Goal: Transaction & Acquisition: Purchase product/service

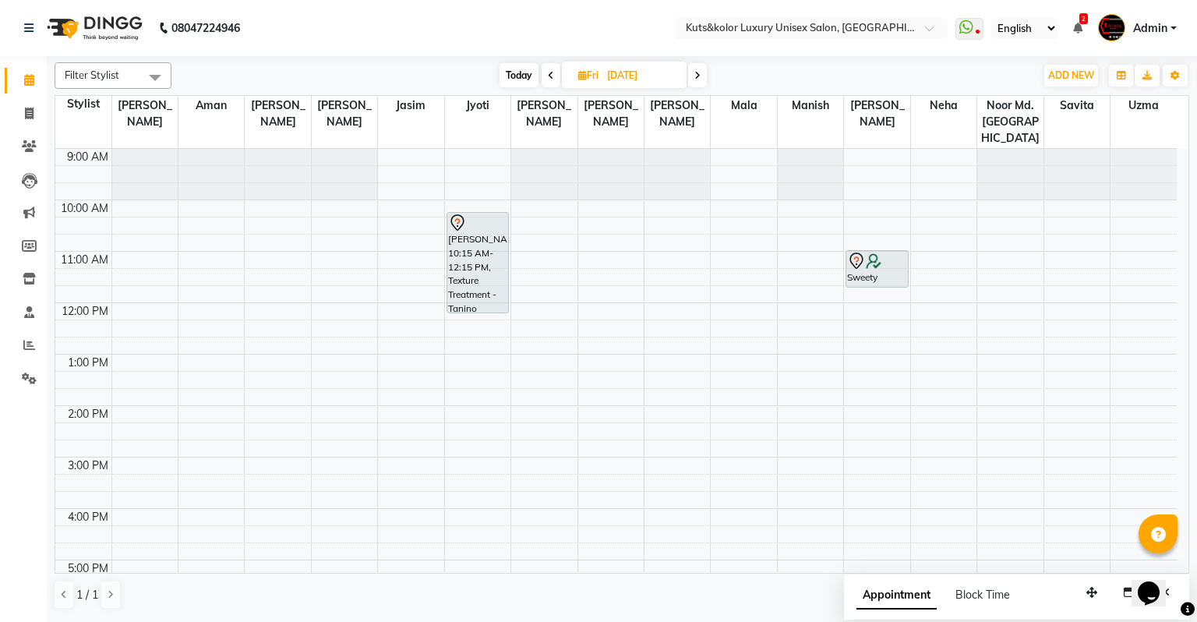
click at [522, 70] on span "Today" at bounding box center [519, 75] width 39 height 24
type input "[DATE]"
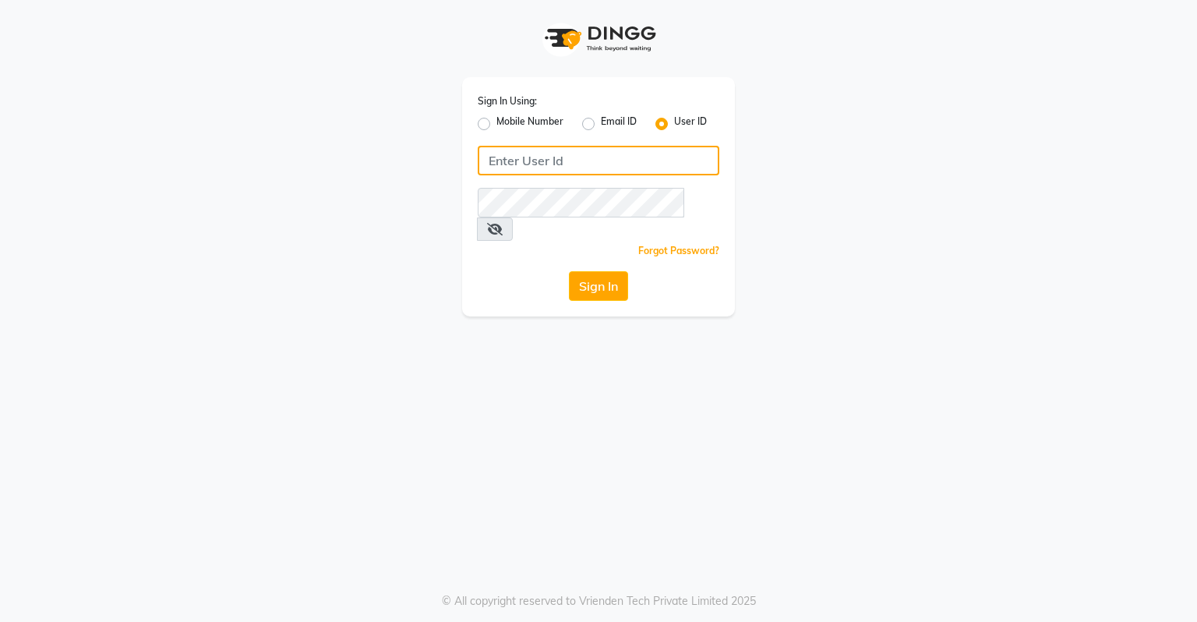
type input "dingg123"
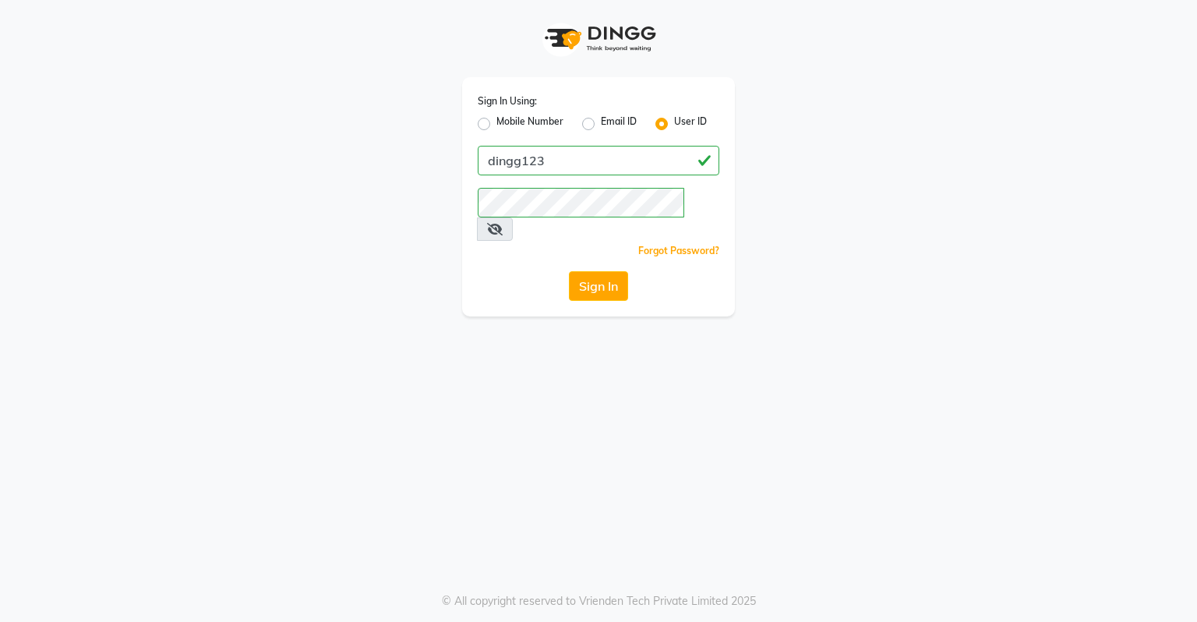
click at [497, 126] on label "Mobile Number" at bounding box center [530, 124] width 67 height 19
click at [497, 125] on input "Mobile Number" at bounding box center [502, 120] width 10 height 10
radio input "true"
radio input "false"
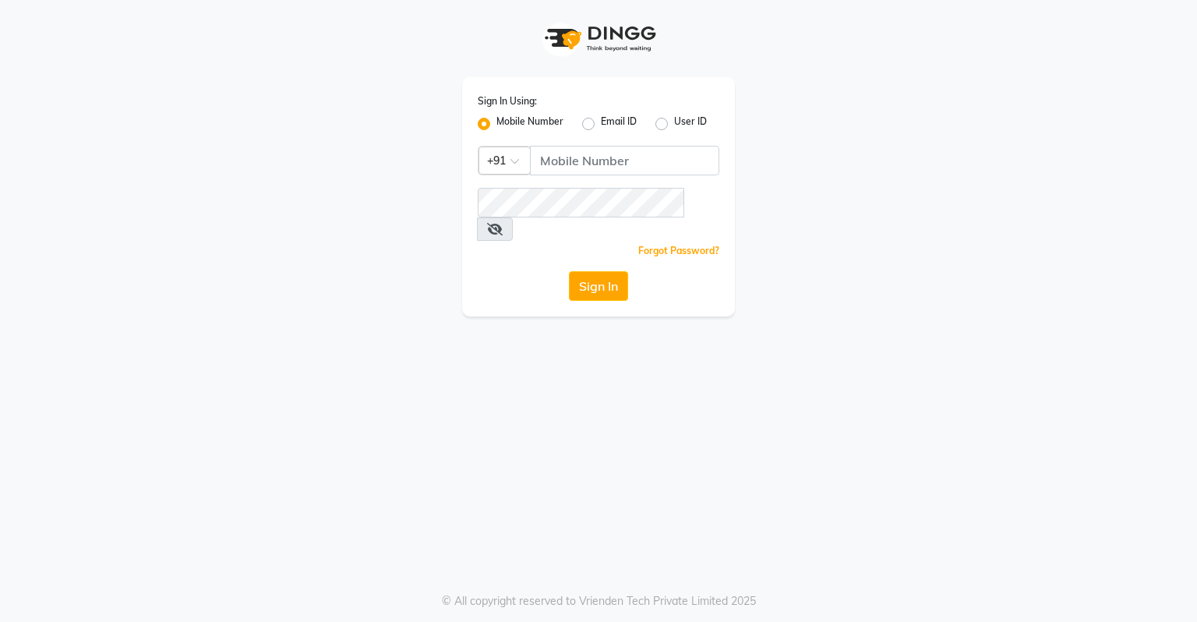
click at [674, 122] on label "User ID" at bounding box center [690, 124] width 33 height 19
click at [674, 122] on input "User ID" at bounding box center [679, 120] width 10 height 10
radio input "true"
radio input "false"
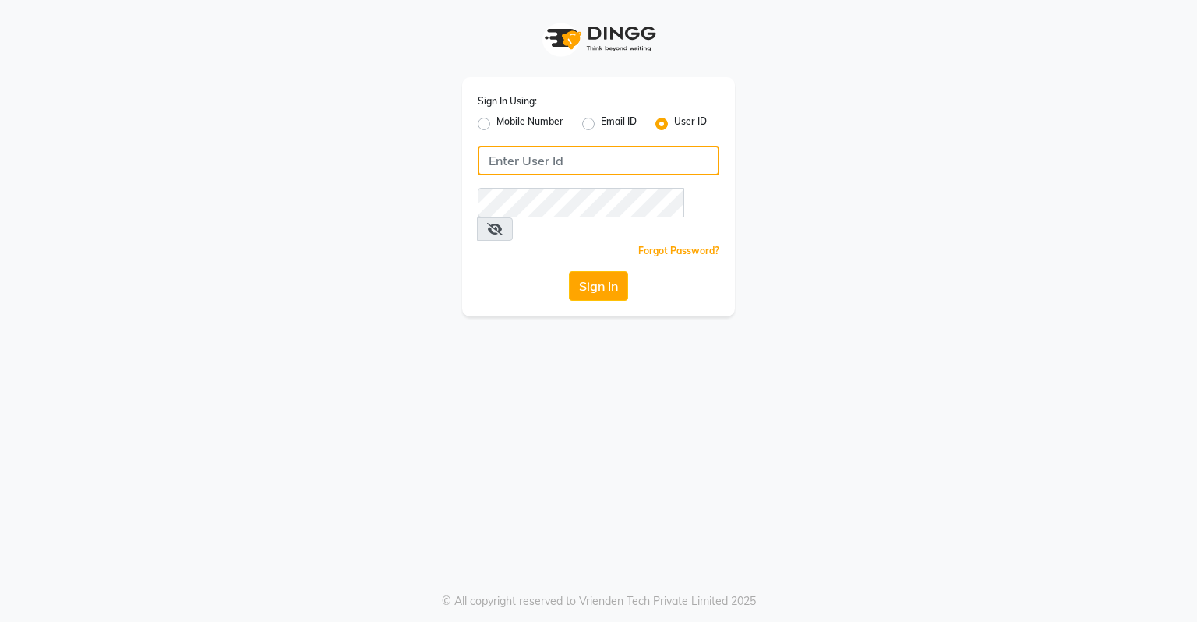
click at [568, 158] on input "Username" at bounding box center [599, 161] width 242 height 30
type input "dingg123"
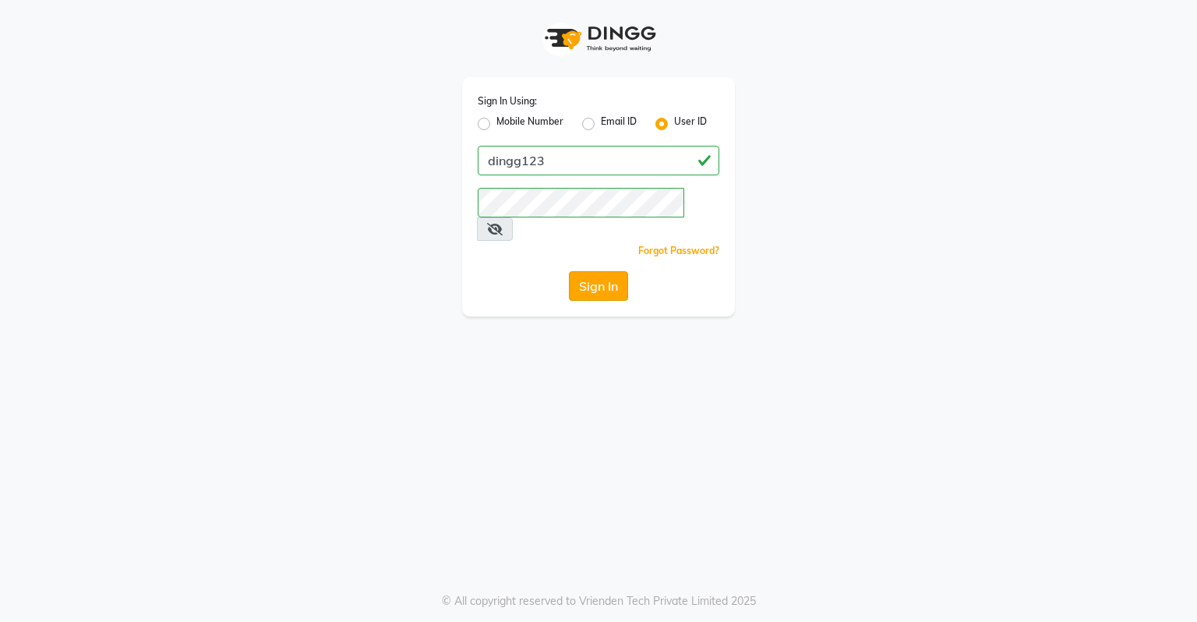
click at [599, 271] on button "Sign In" at bounding box center [598, 286] width 59 height 30
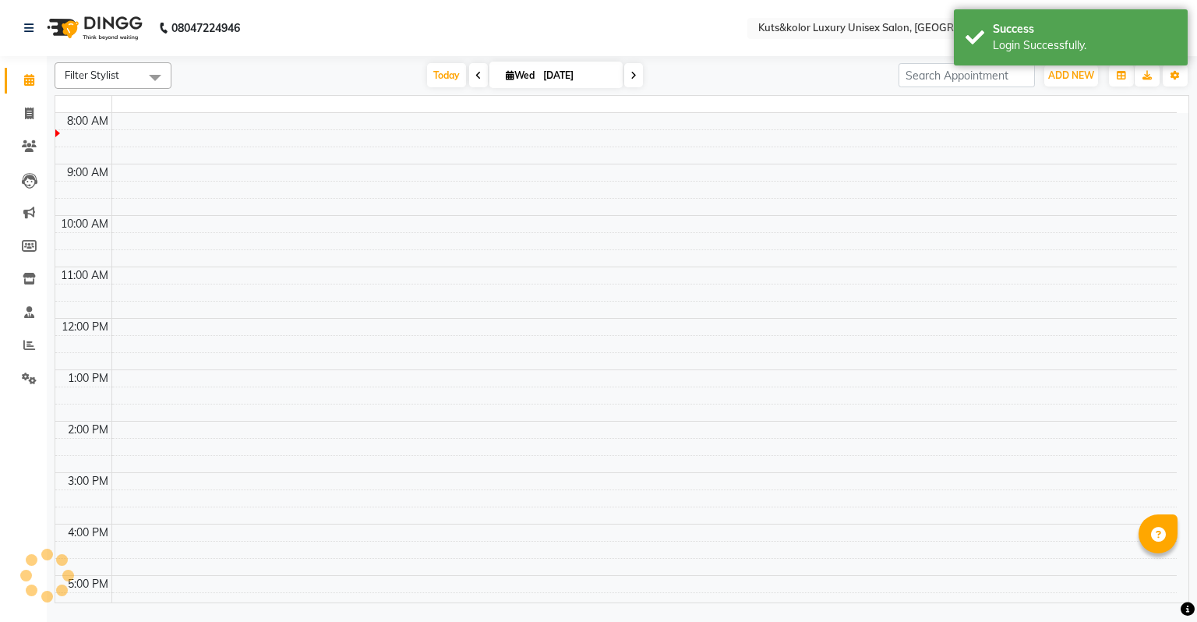
select select "en"
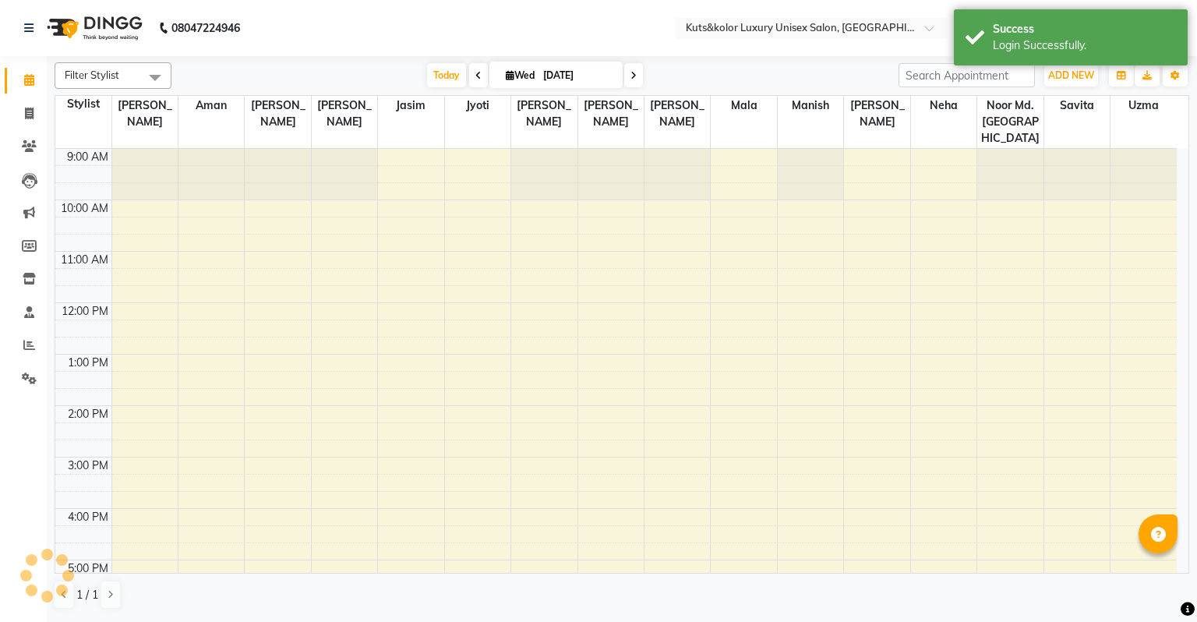
click at [589, 72] on input "[DATE]" at bounding box center [578, 75] width 78 height 23
select select "9"
select select "2025"
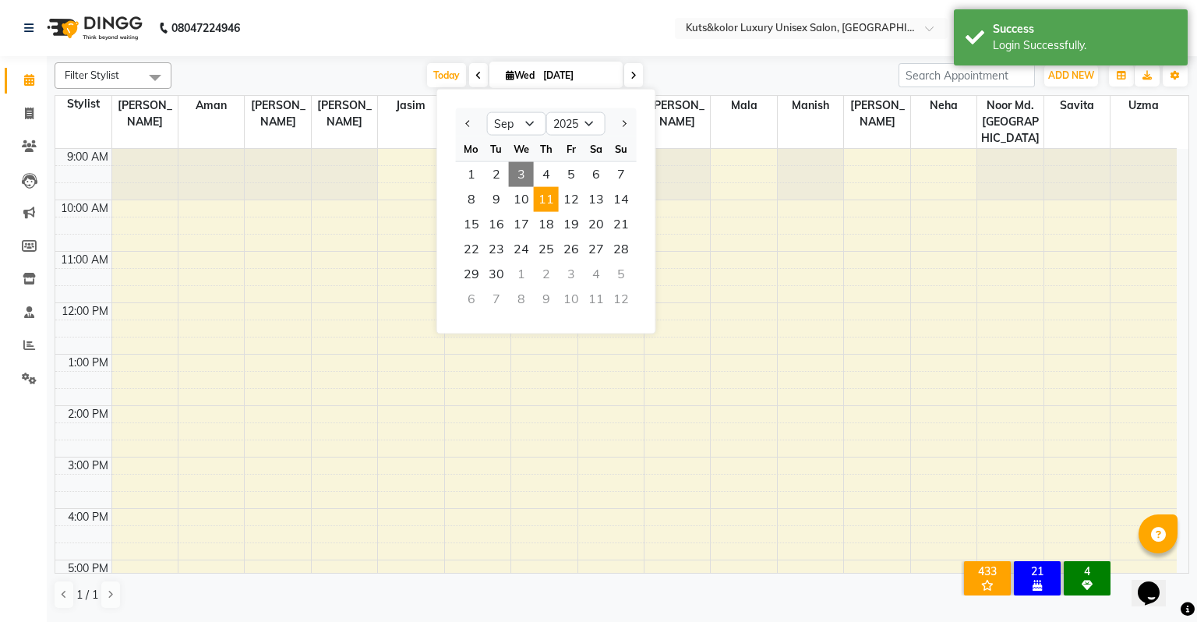
click at [543, 192] on span "11" at bounding box center [546, 199] width 25 height 25
type input "[DATE]"
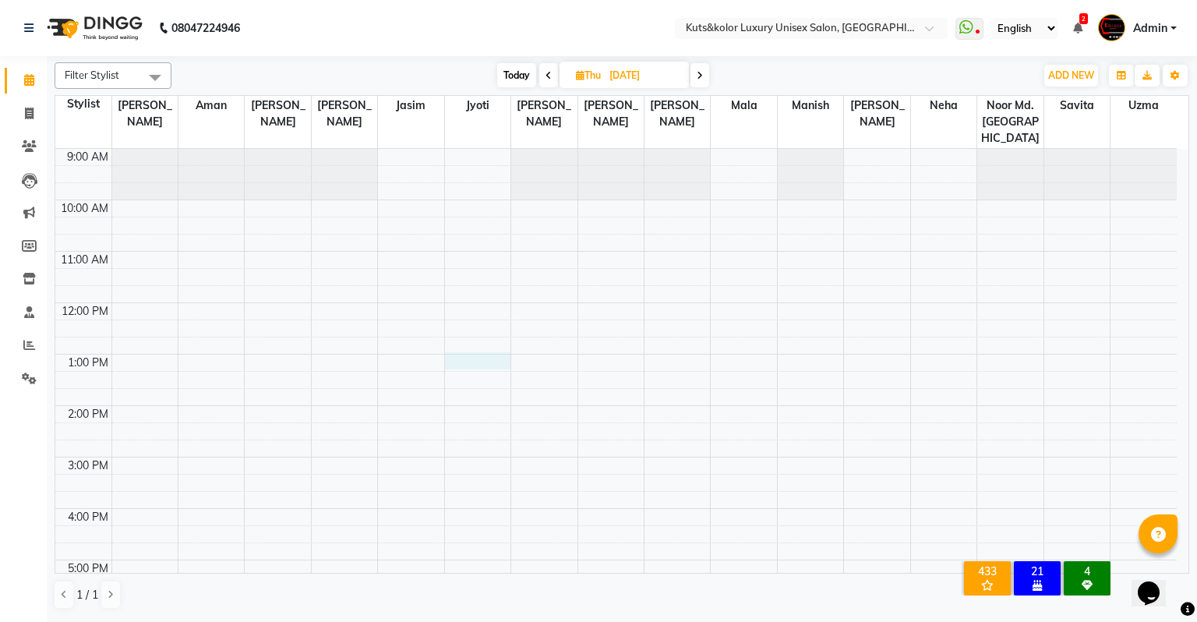
click at [483, 342] on div "9:00 AM 10:00 AM 11:00 AM 12:00 PM 1:00 PM 2:00 PM 3:00 PM 4:00 PM 5:00 PM 6:00…" at bounding box center [616, 483] width 1122 height 668
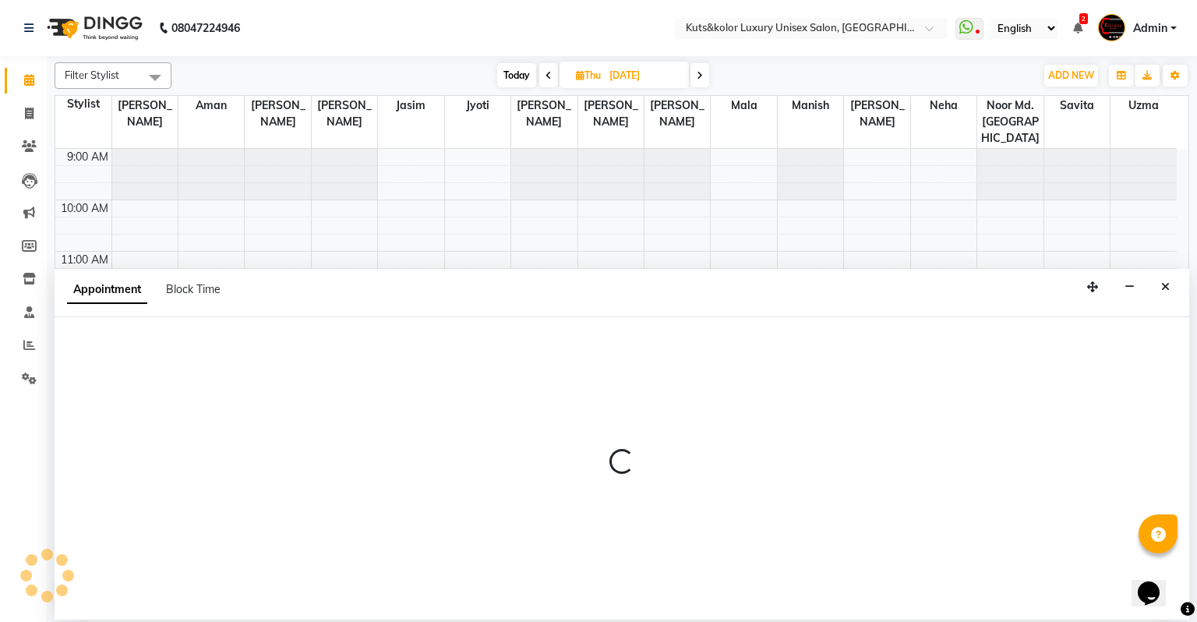
select select "22535"
select select "780"
select select "tentative"
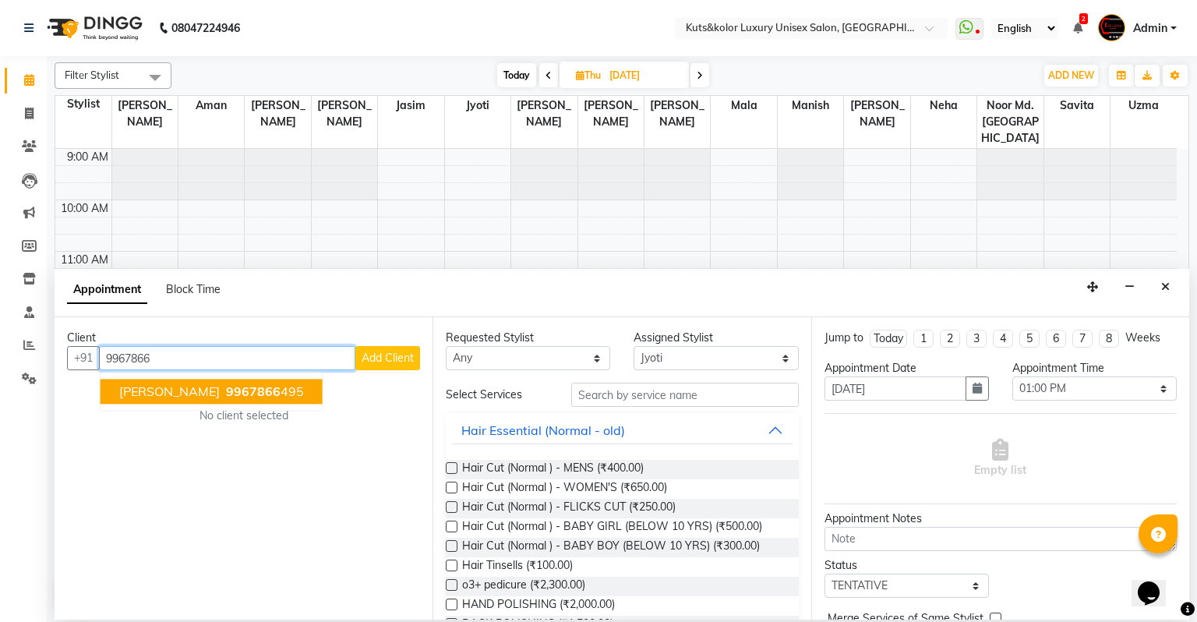
click at [224, 392] on ngb-highlight "9967866 495" at bounding box center [263, 392] width 81 height 16
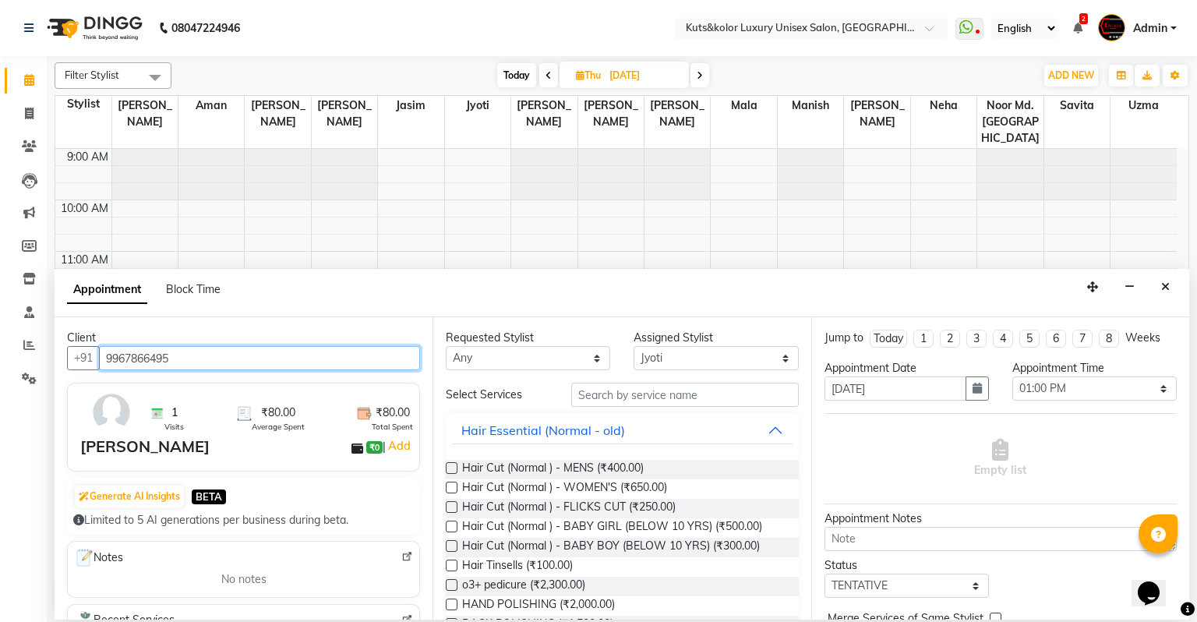
type input "9967866495"
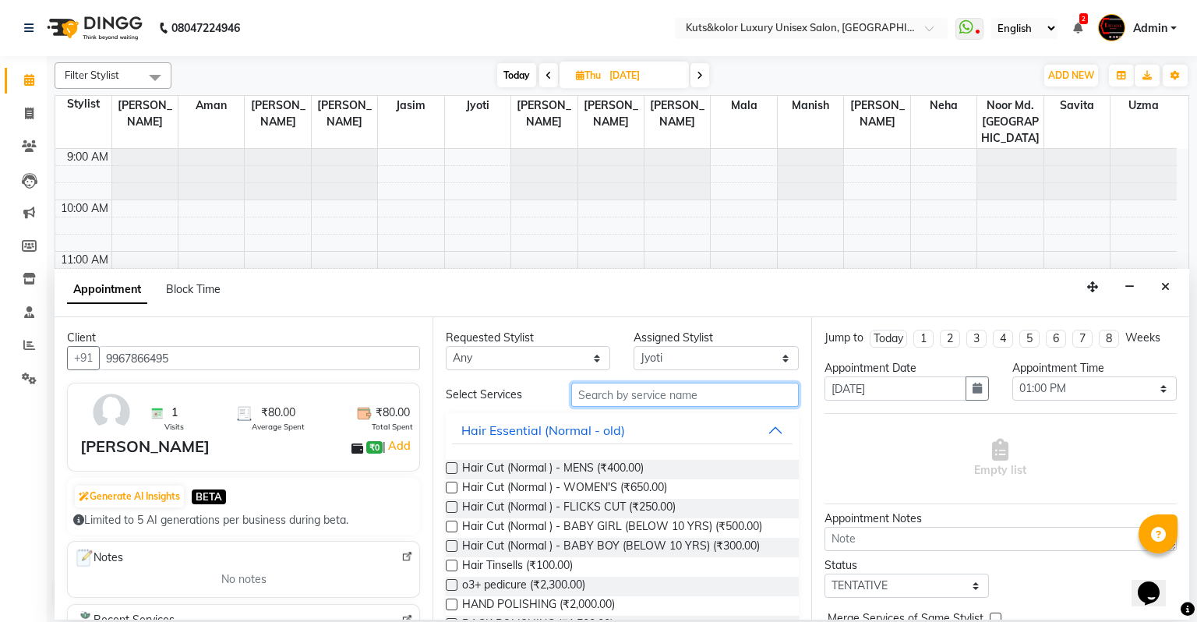
click at [600, 401] on input "text" at bounding box center [685, 395] width 228 height 24
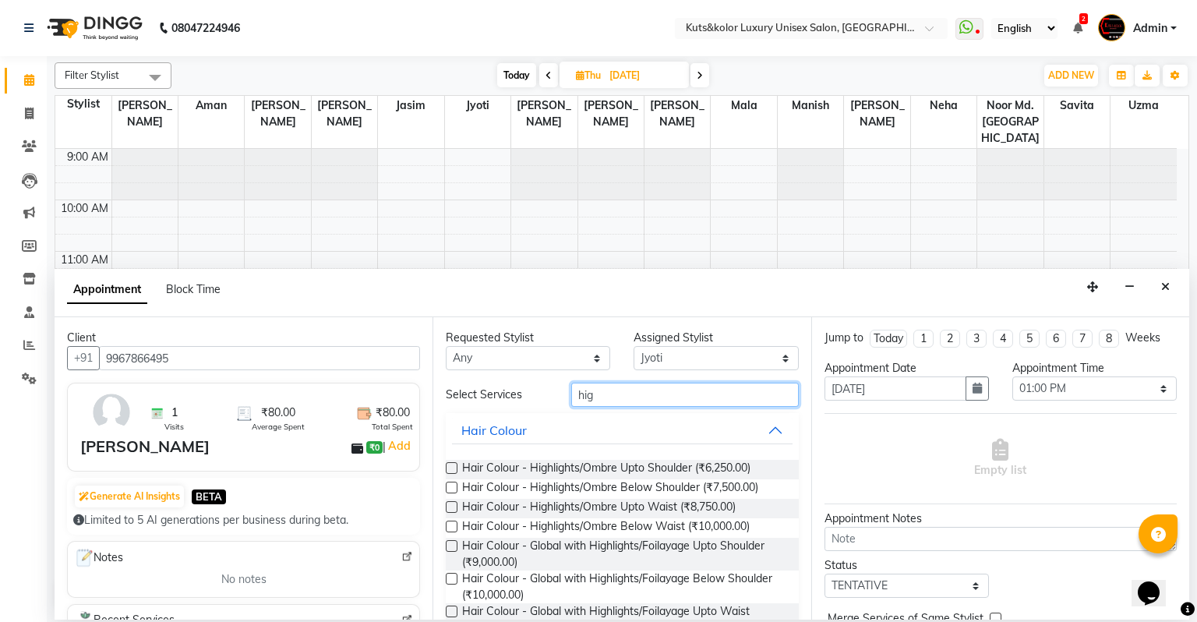
type input "hig"
click at [452, 489] on label at bounding box center [452, 488] width 12 height 12
click at [452, 489] on input "checkbox" at bounding box center [451, 489] width 10 height 10
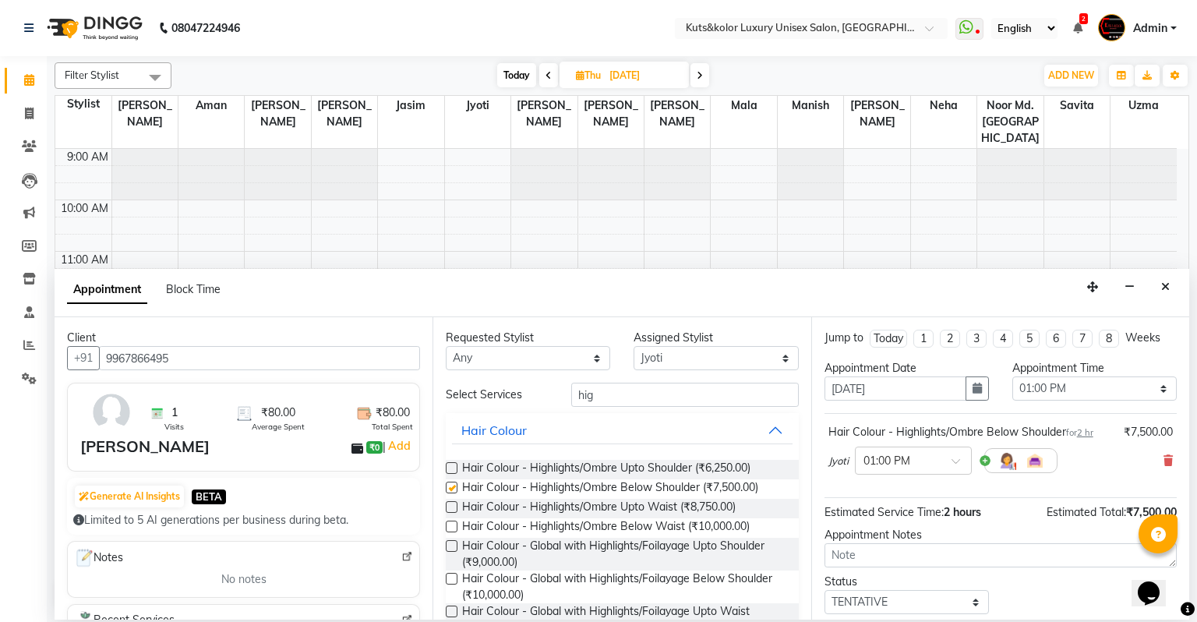
checkbox input "false"
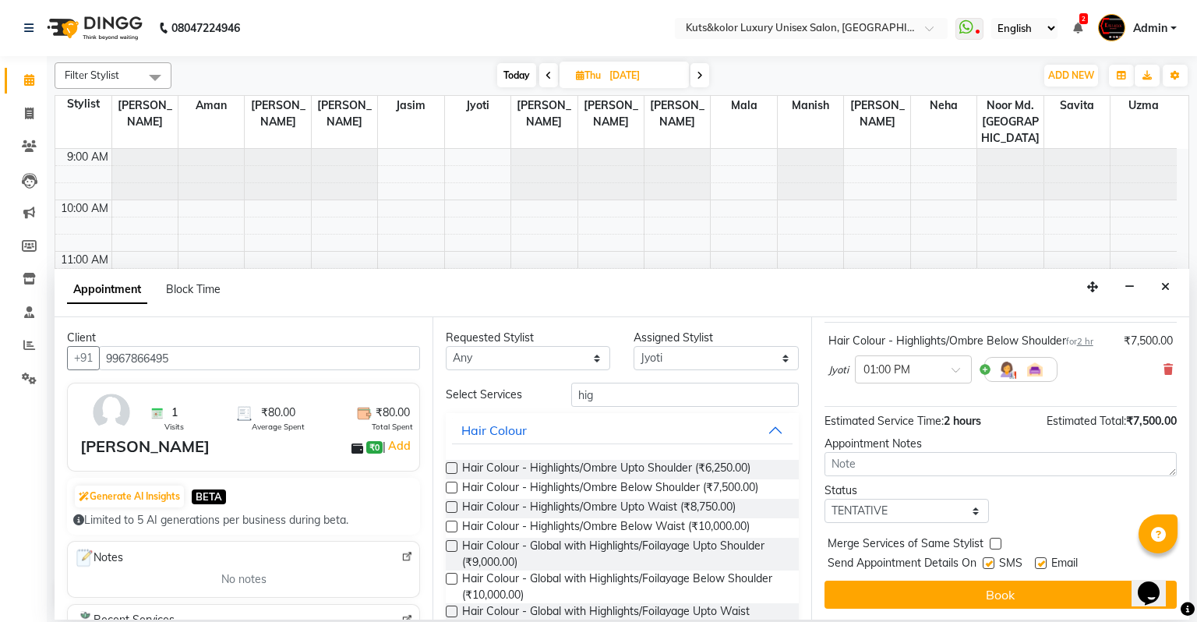
click at [990, 557] on label at bounding box center [989, 563] width 12 height 12
click at [990, 560] on input "checkbox" at bounding box center [988, 565] width 10 height 10
checkbox input "false"
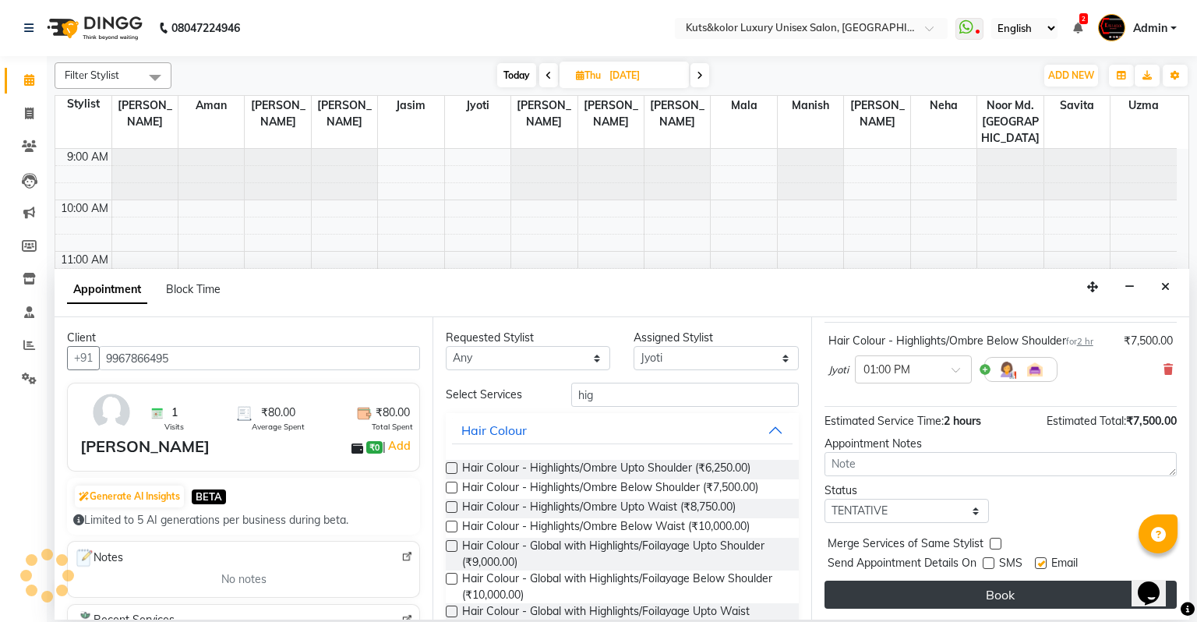
click at [991, 591] on button "Book" at bounding box center [1001, 595] width 352 height 28
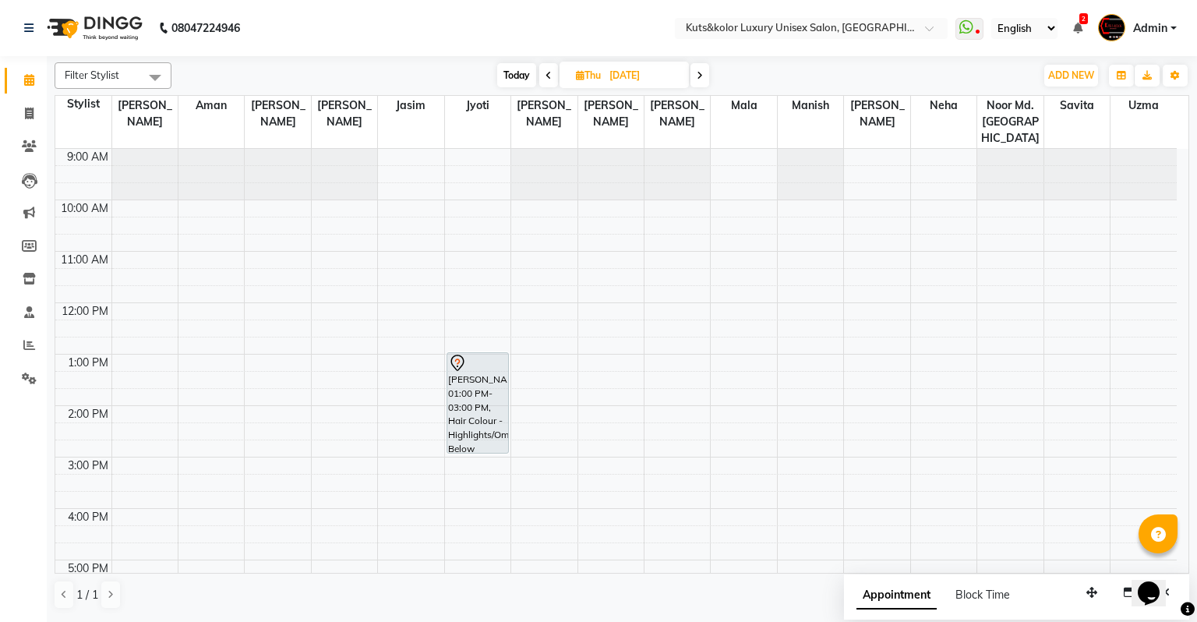
click at [521, 69] on span "Today" at bounding box center [516, 75] width 39 height 24
type input "[DATE]"
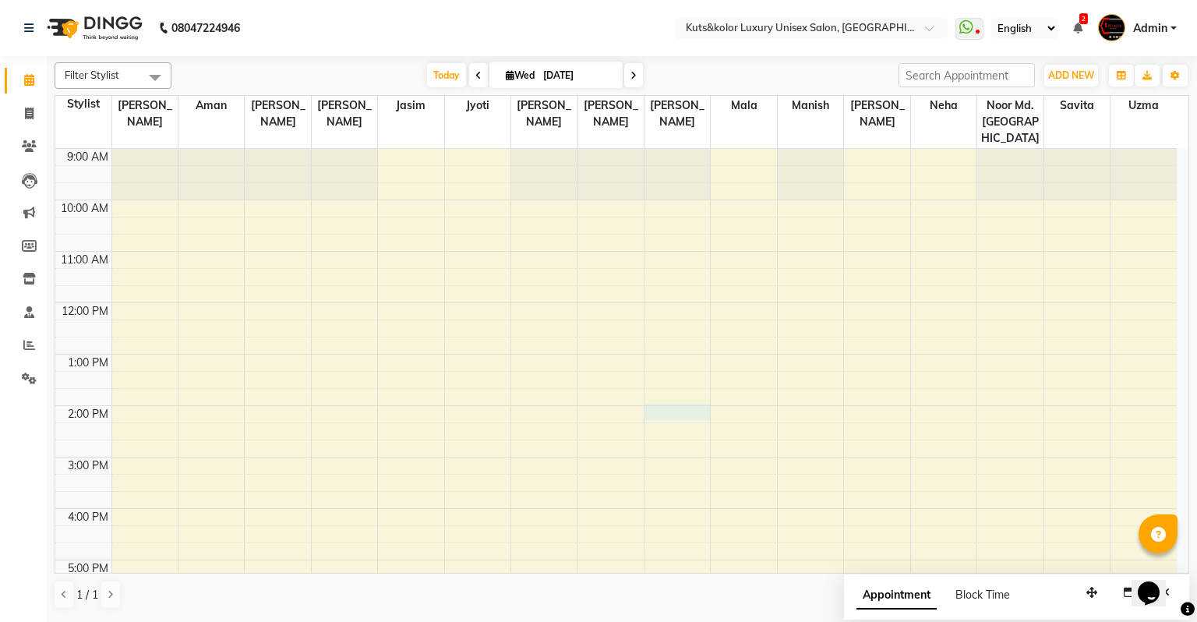
click at [670, 395] on div "9:00 AM 10:00 AM 11:00 AM 12:00 PM 1:00 PM 2:00 PM 3:00 PM 4:00 PM 5:00 PM 6:00…" at bounding box center [616, 483] width 1122 height 668
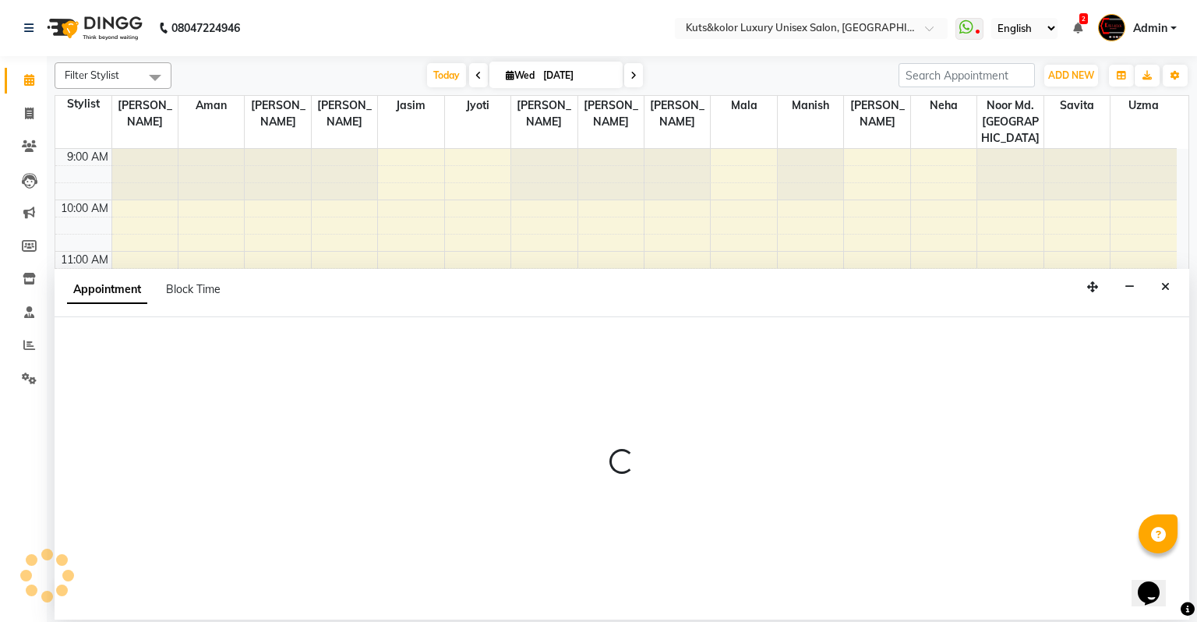
select select "72682"
select select "tentative"
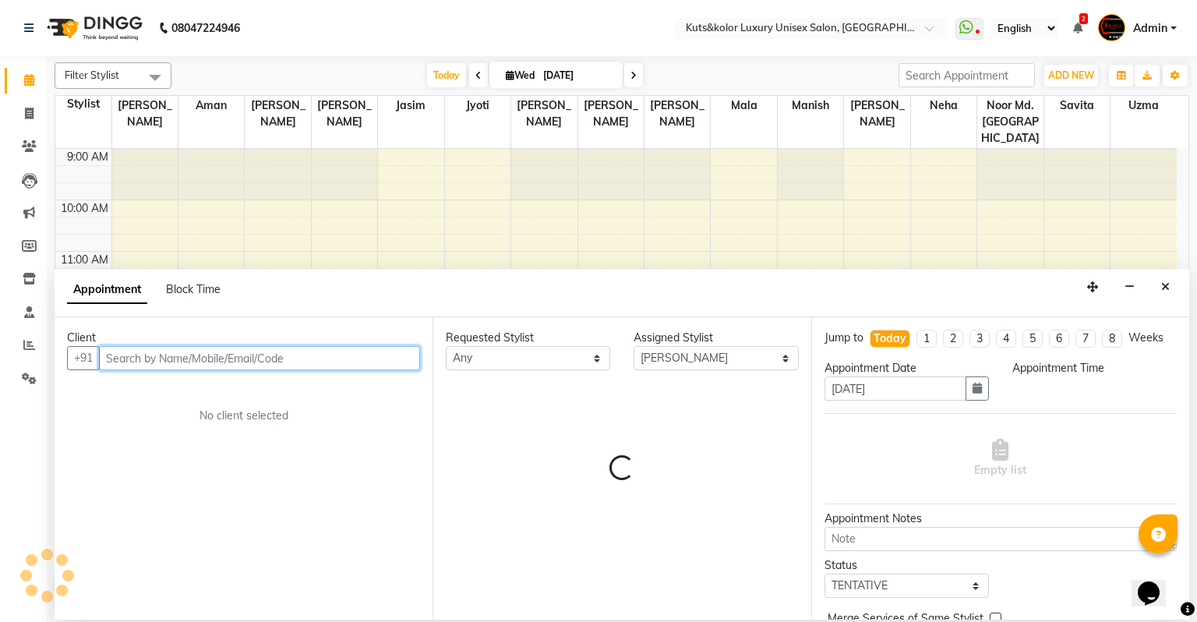
select select "840"
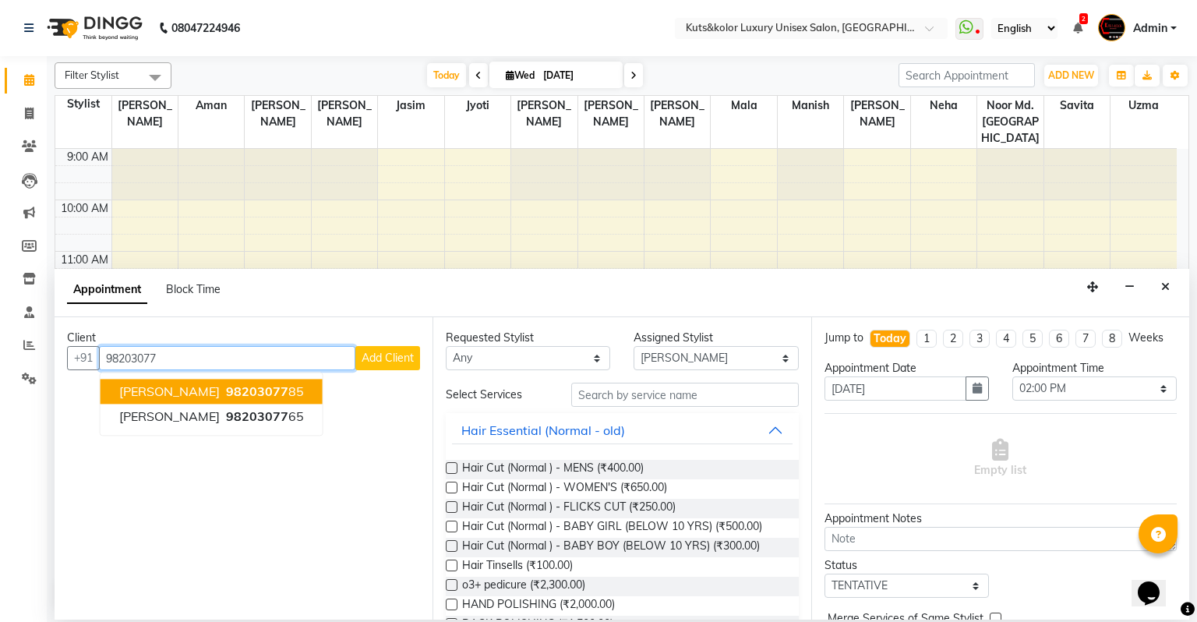
click at [262, 394] on span "98203077" at bounding box center [257, 392] width 62 height 16
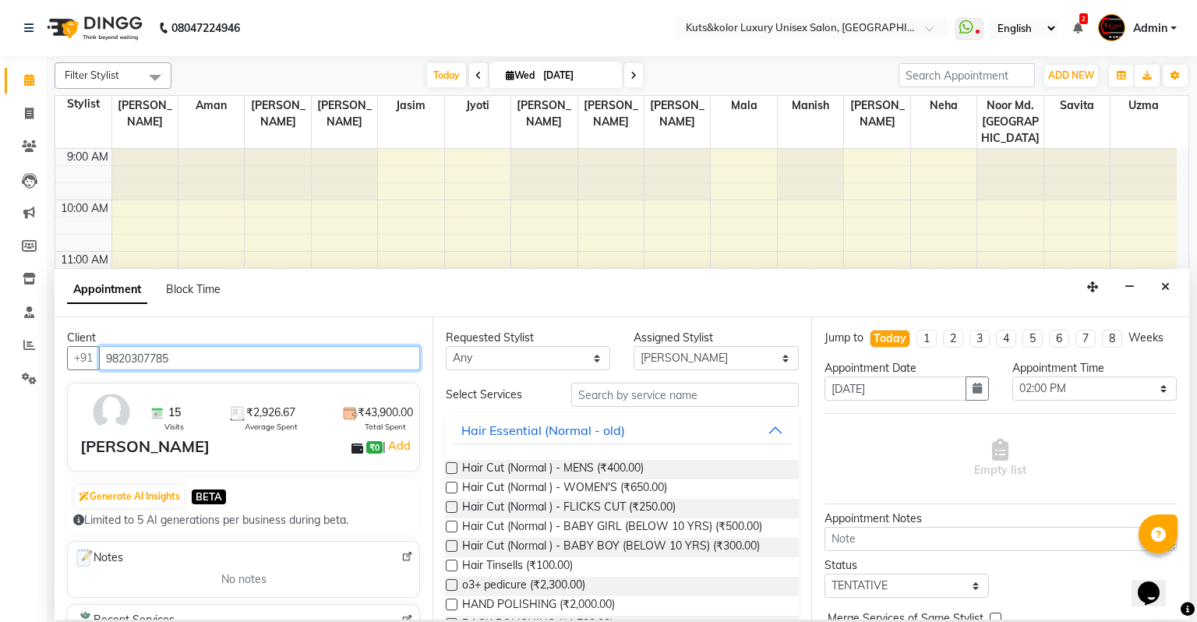
type input "9820307785"
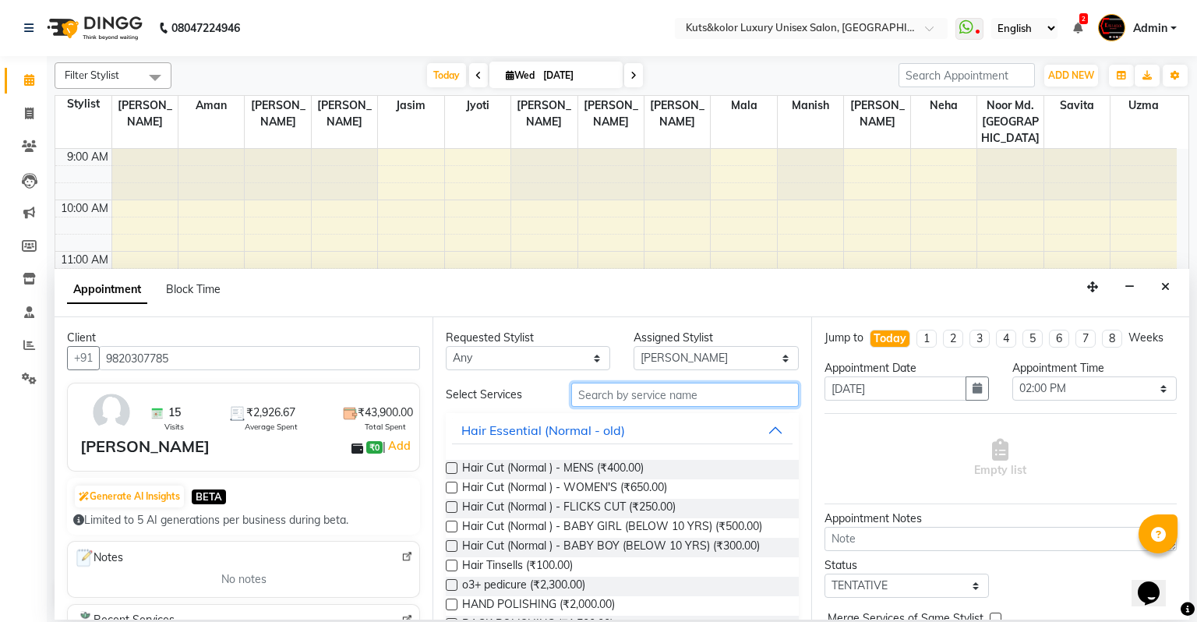
click at [610, 400] on input "text" at bounding box center [685, 395] width 228 height 24
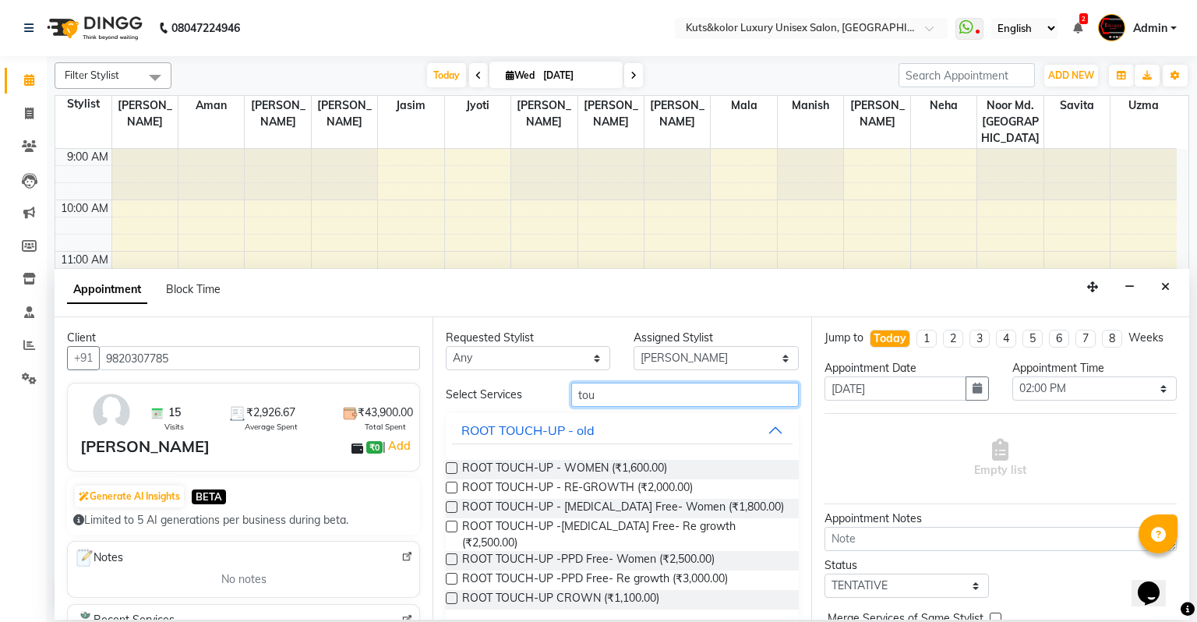
type input "tou"
click at [452, 468] on label at bounding box center [452, 468] width 12 height 12
click at [452, 468] on input "checkbox" at bounding box center [451, 470] width 10 height 10
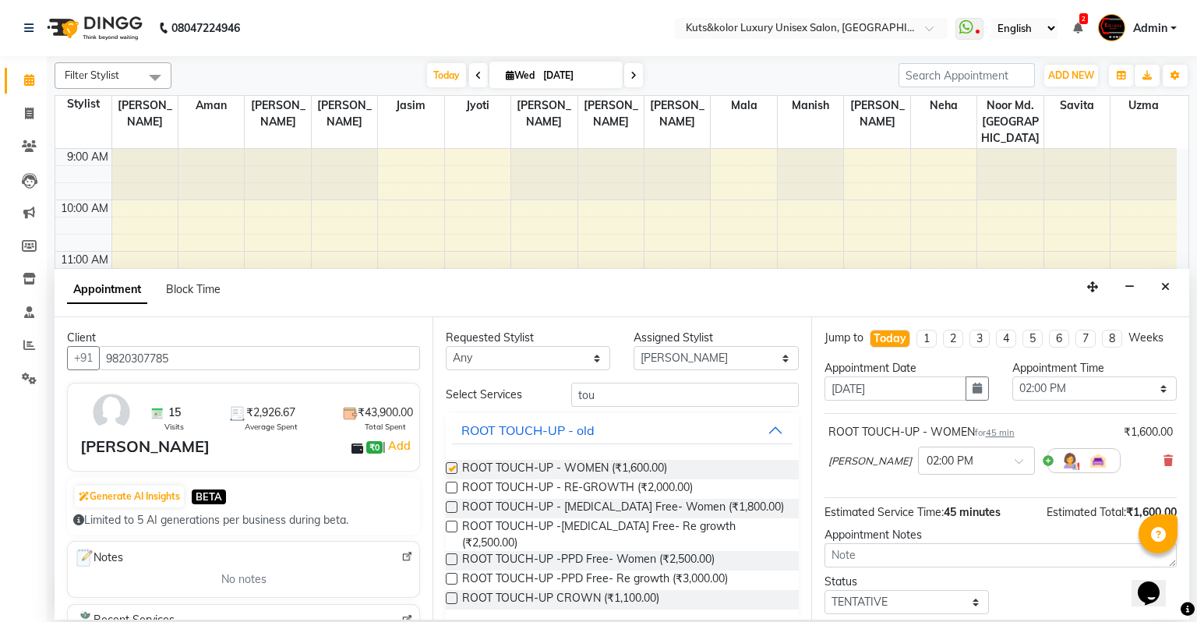
checkbox input "false"
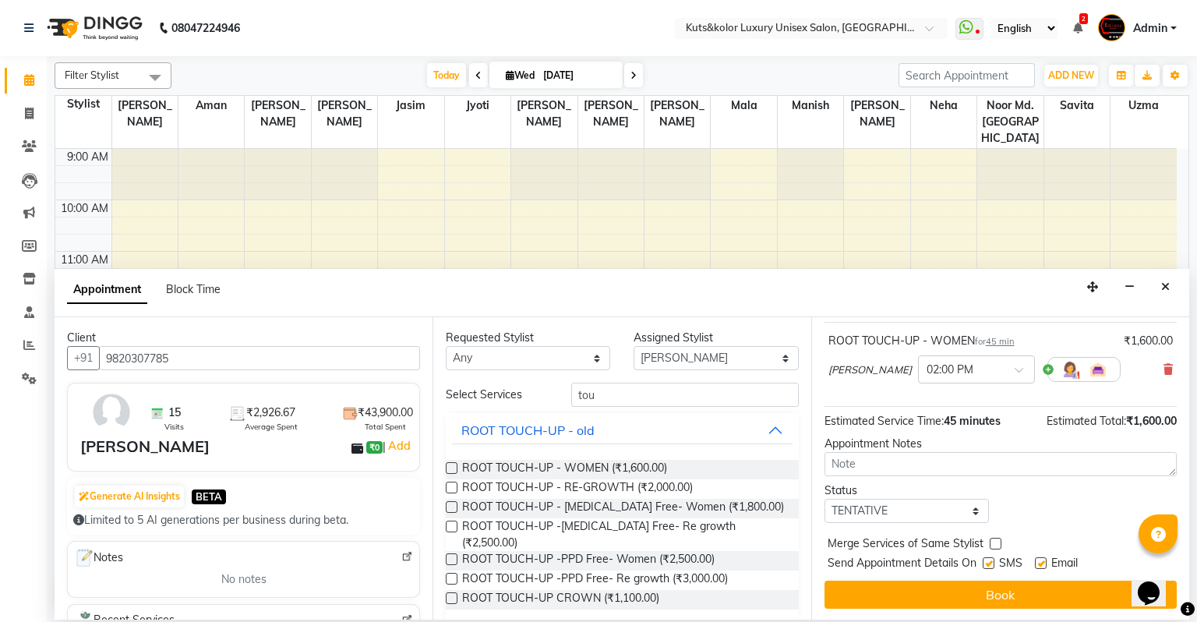
click at [991, 564] on label at bounding box center [989, 563] width 12 height 12
click at [991, 564] on input "checkbox" at bounding box center [988, 565] width 10 height 10
checkbox input "false"
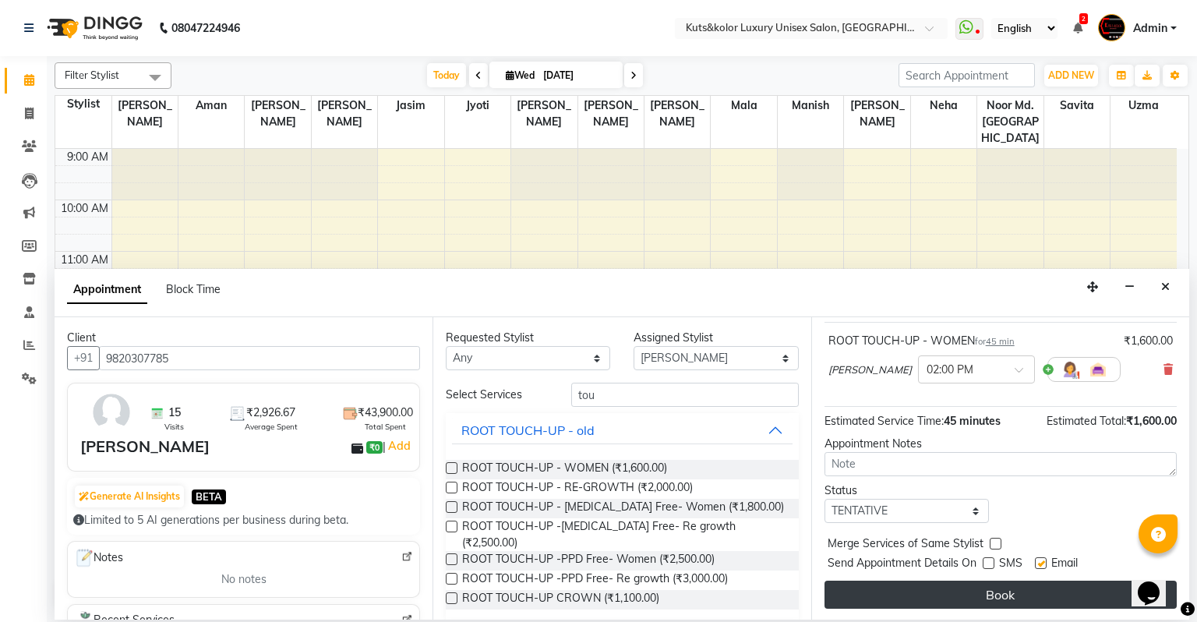
click at [992, 586] on button "Book" at bounding box center [1001, 595] width 352 height 28
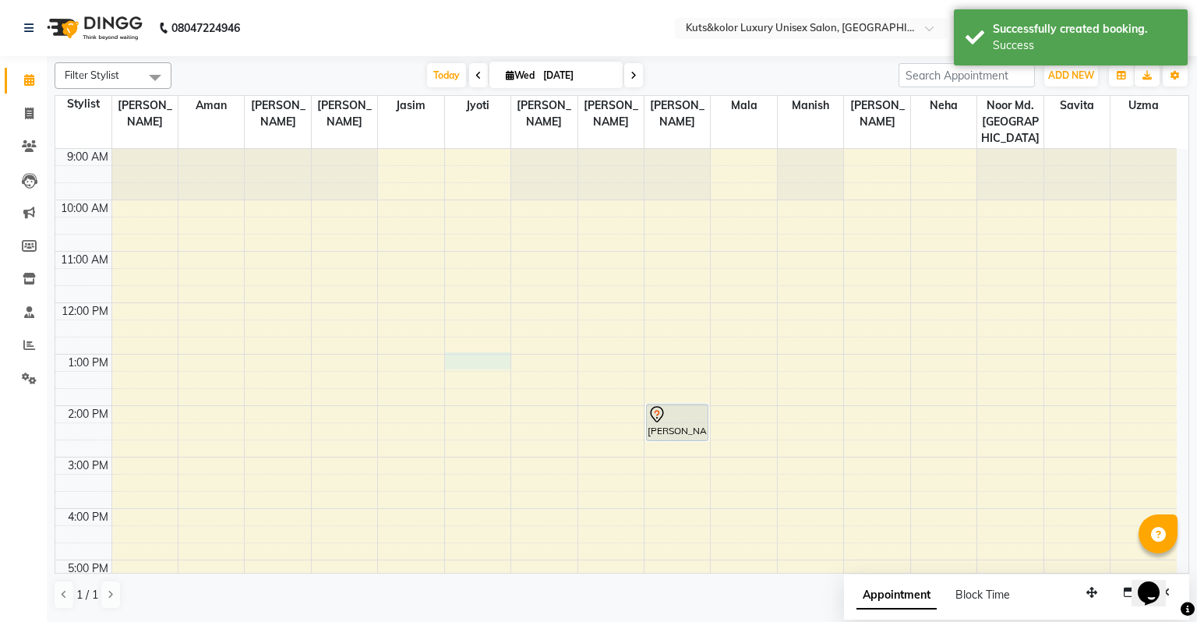
click at [457, 342] on div "9:00 AM 10:00 AM 11:00 AM 12:00 PM 1:00 PM 2:00 PM 3:00 PM 4:00 PM 5:00 PM 6:00…" at bounding box center [616, 483] width 1122 height 668
select select "22535"
select select "780"
select select "tentative"
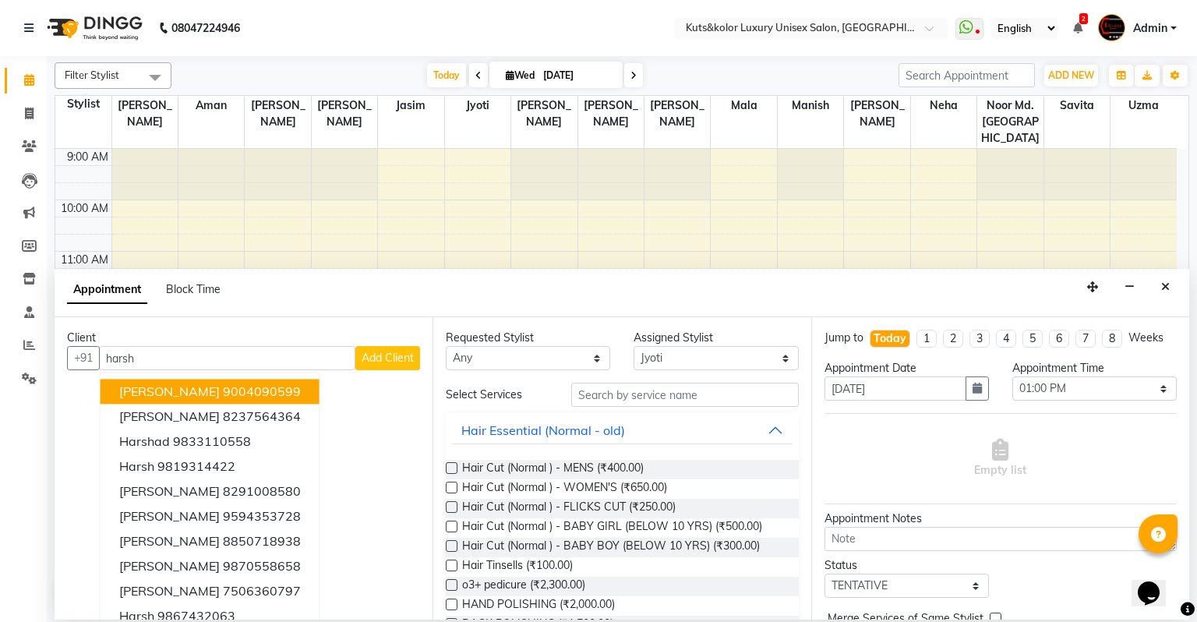
click at [263, 384] on ngb-highlight "9004090599" at bounding box center [262, 392] width 78 height 16
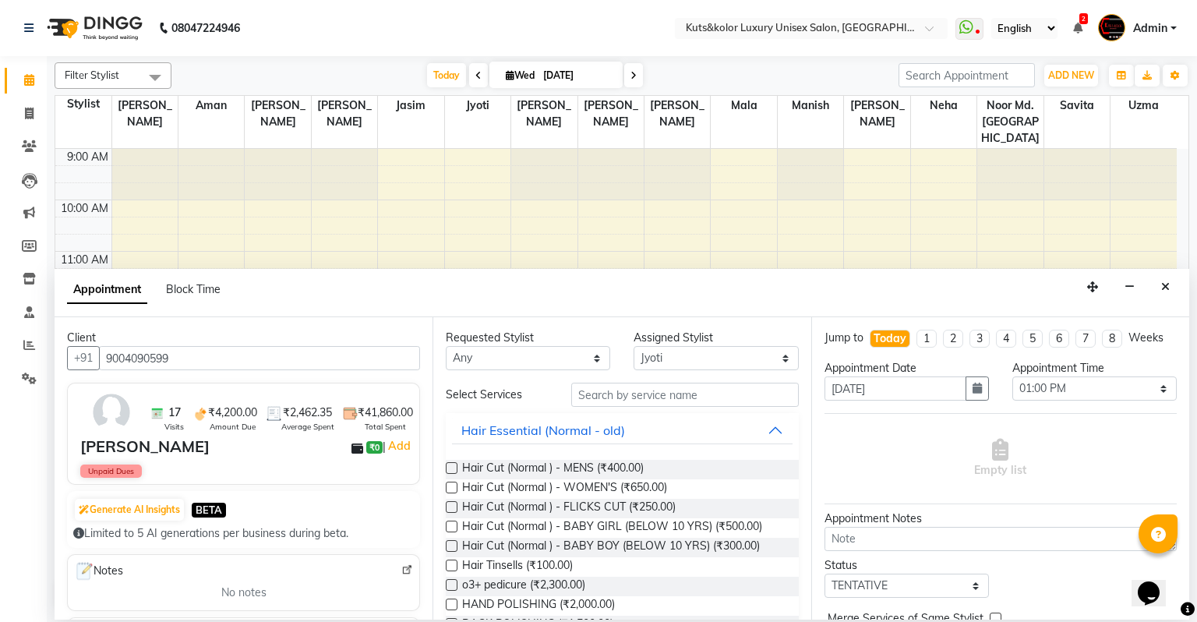
type input "9004090599"
click at [599, 388] on input "text" at bounding box center [685, 395] width 228 height 24
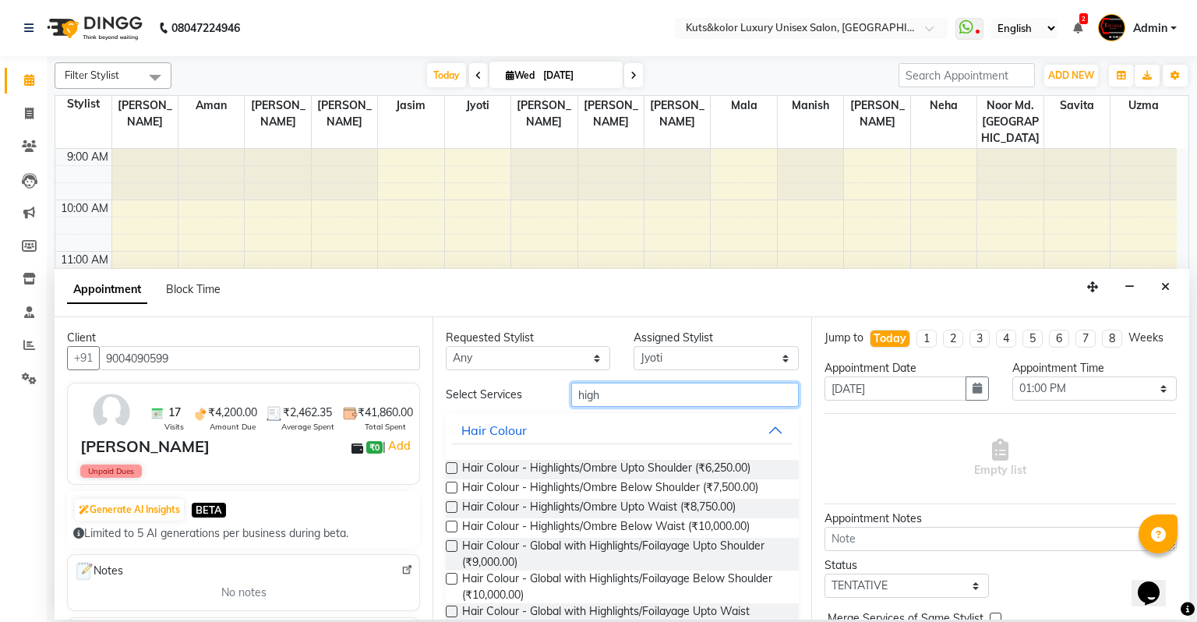
type input "high"
click at [449, 508] on label at bounding box center [452, 507] width 12 height 12
click at [449, 508] on input "checkbox" at bounding box center [451, 509] width 10 height 10
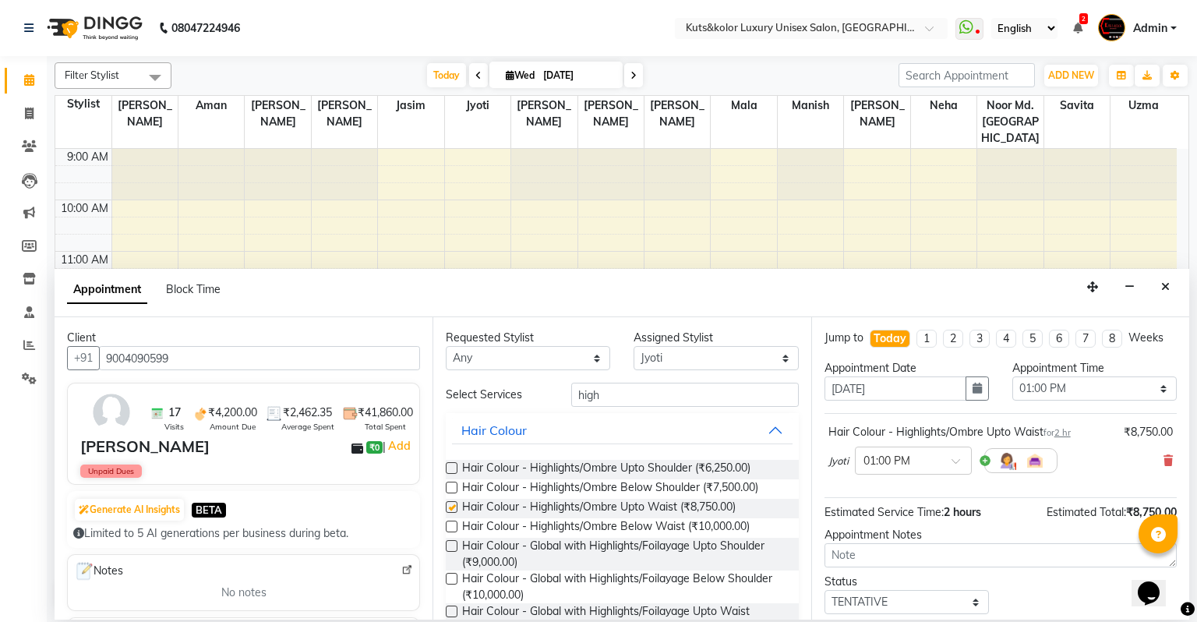
checkbox input "false"
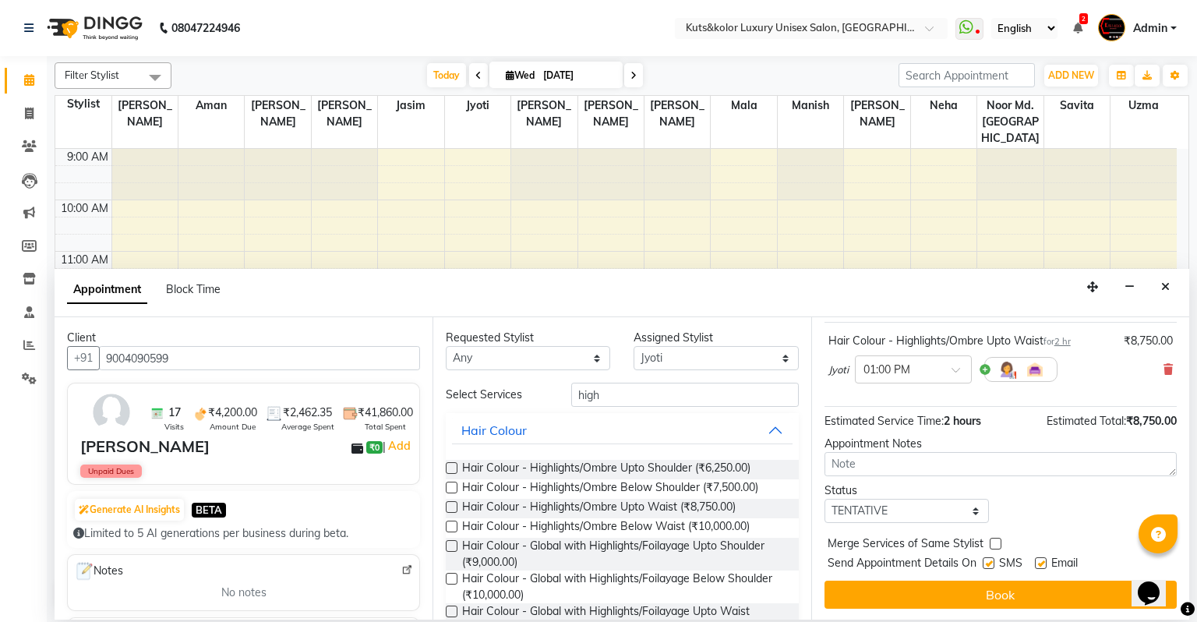
click at [990, 563] on label at bounding box center [989, 563] width 12 height 12
click at [990, 563] on input "checkbox" at bounding box center [988, 565] width 10 height 10
checkbox input "false"
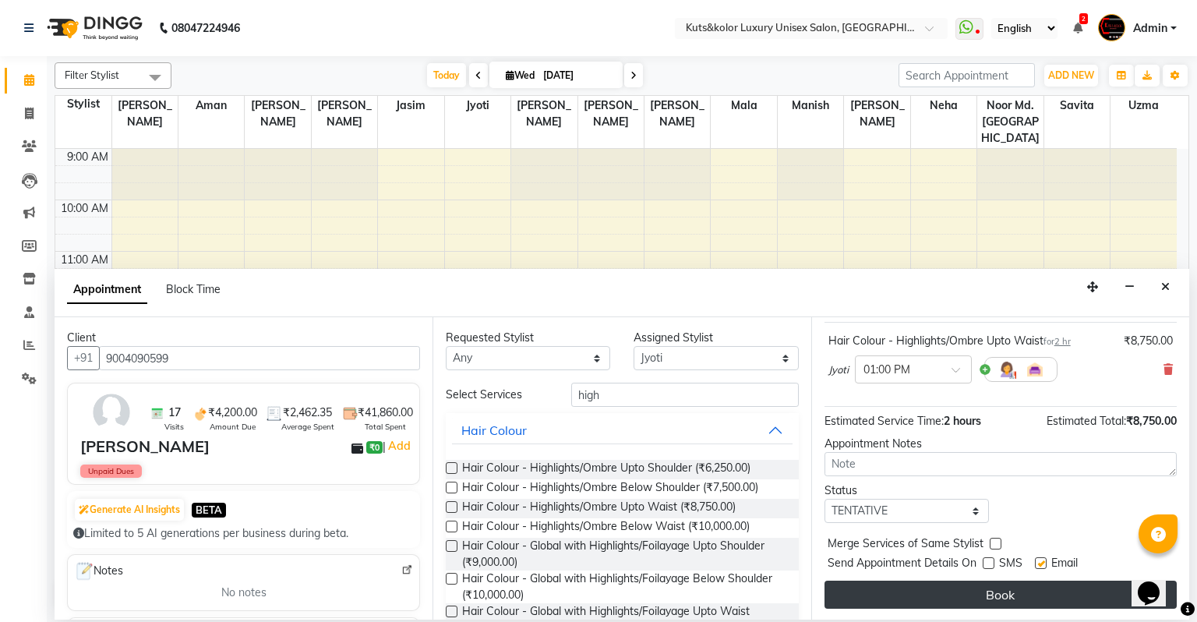
click at [983, 587] on button "Book" at bounding box center [1001, 595] width 352 height 28
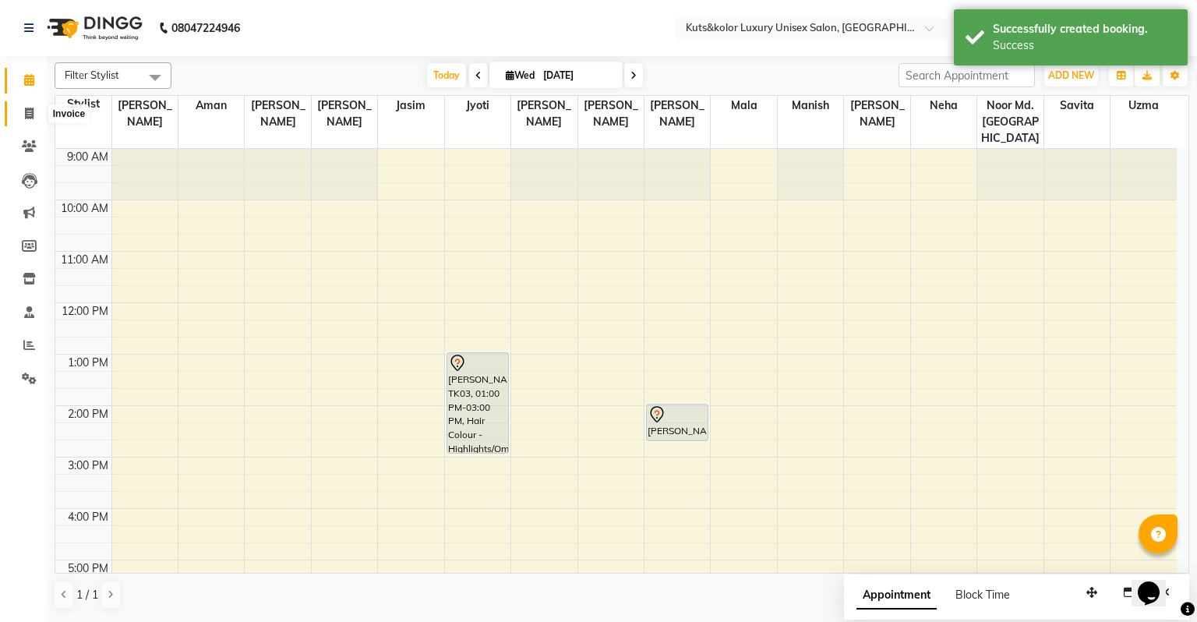
click at [26, 105] on span at bounding box center [29, 114] width 27 height 18
select select "service"
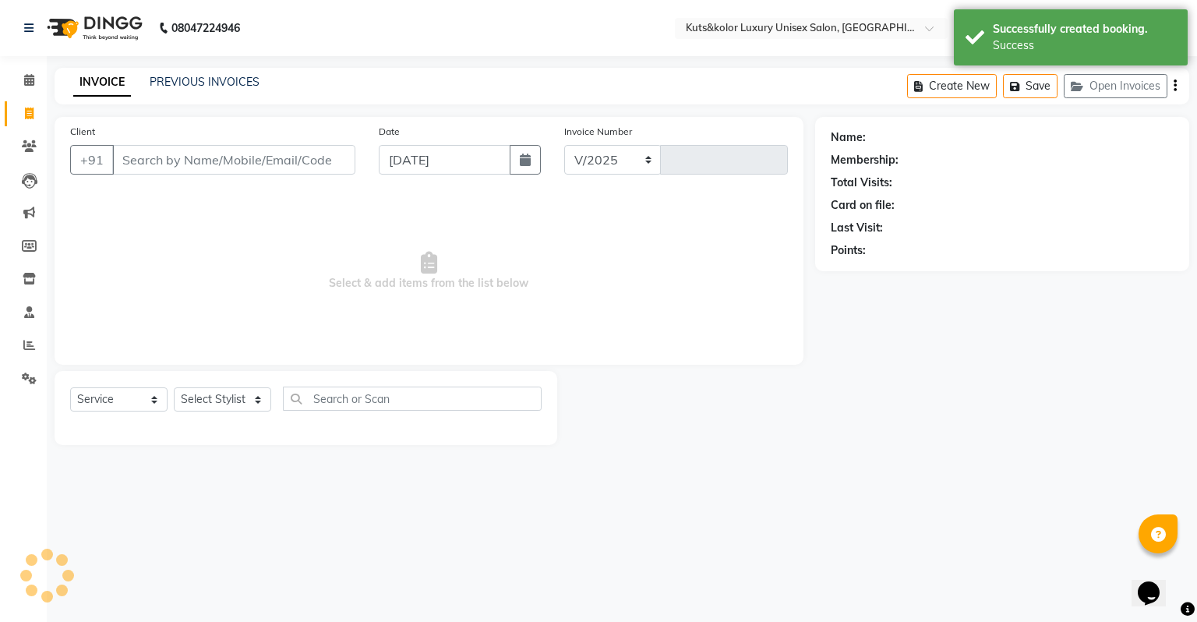
select select "4172"
type input "2302"
click at [210, 79] on link "PREVIOUS INVOICES" at bounding box center [205, 82] width 110 height 14
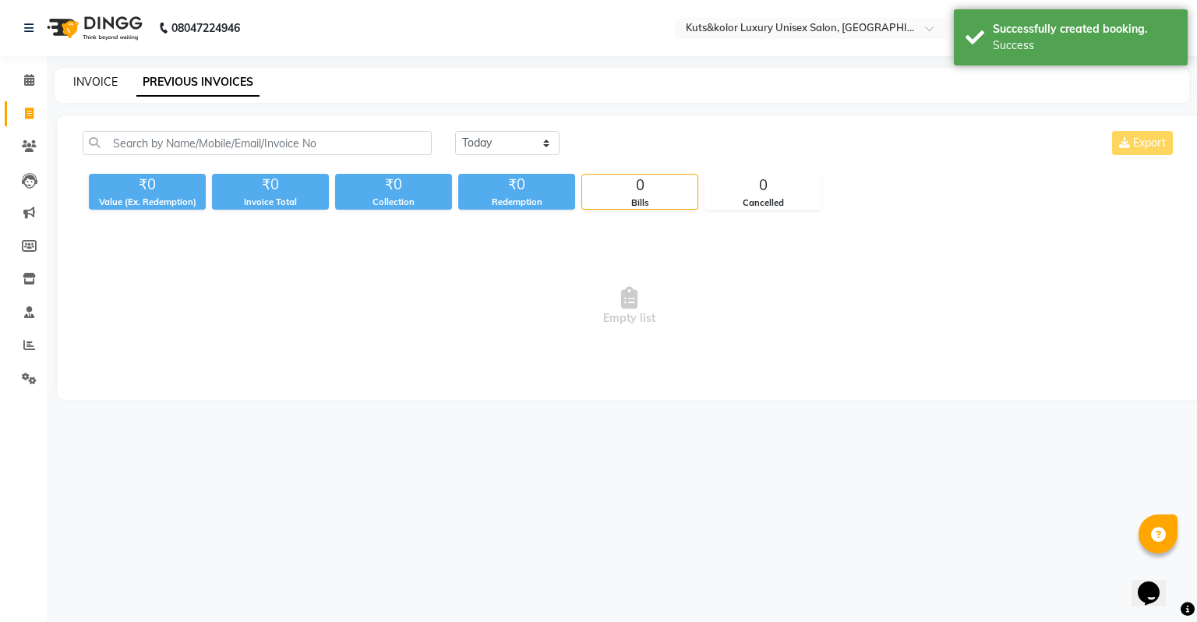
click at [100, 85] on link "INVOICE" at bounding box center [95, 82] width 44 height 14
select select "service"
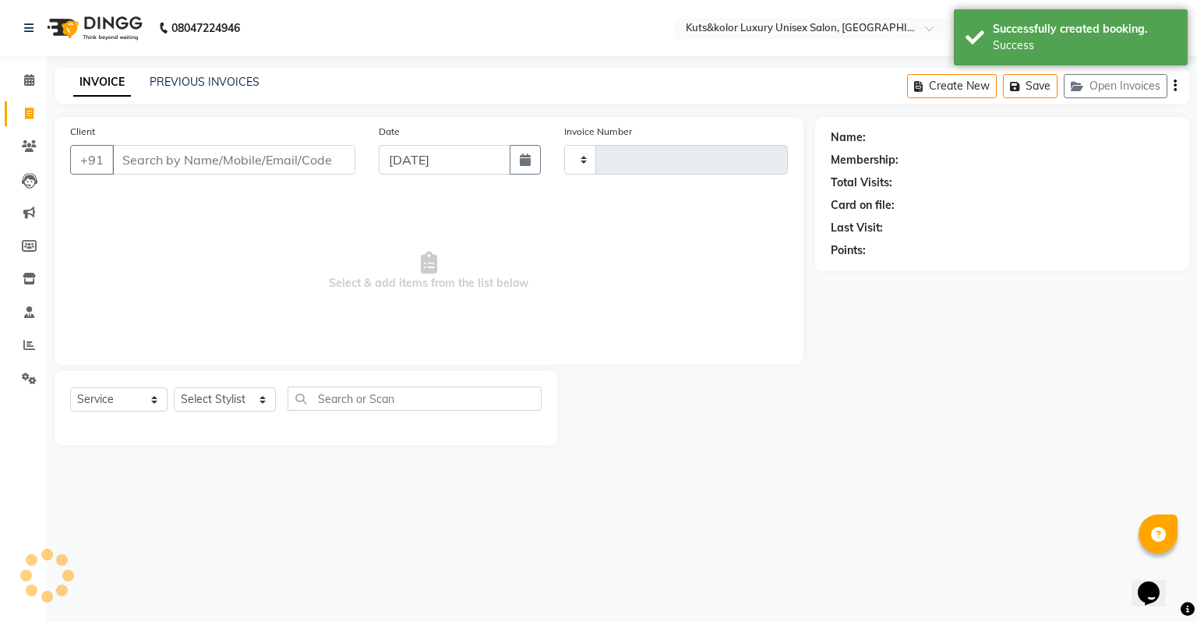
type input "2302"
select select "4172"
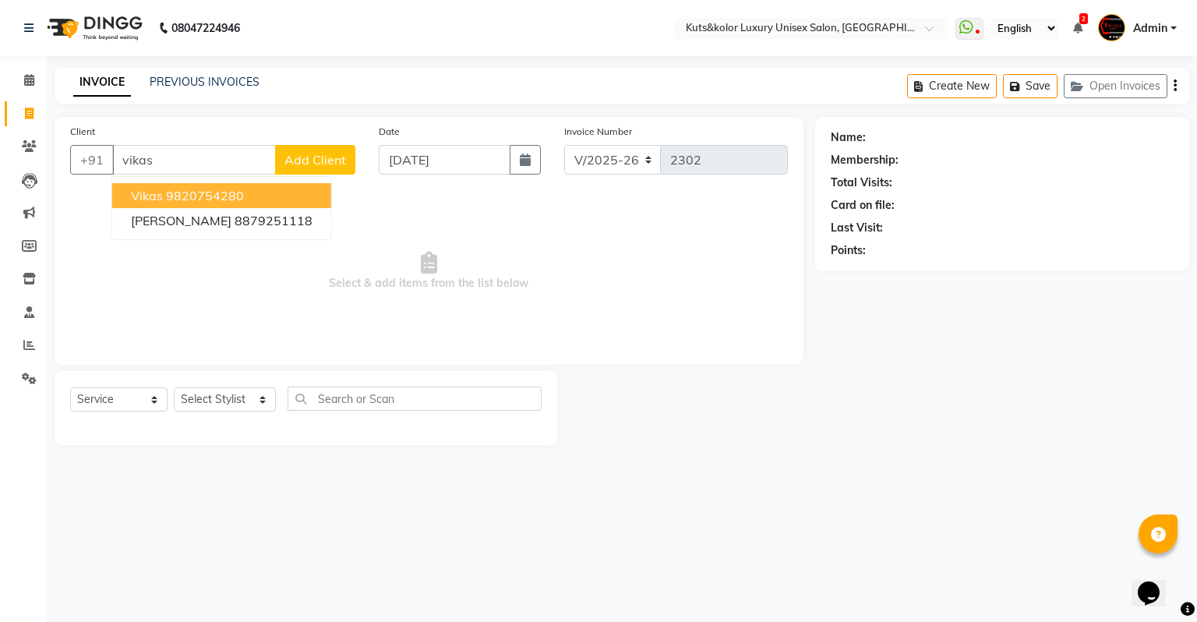
click at [180, 196] on ngb-highlight "9820754280" at bounding box center [205, 196] width 78 height 16
type input "9820754280"
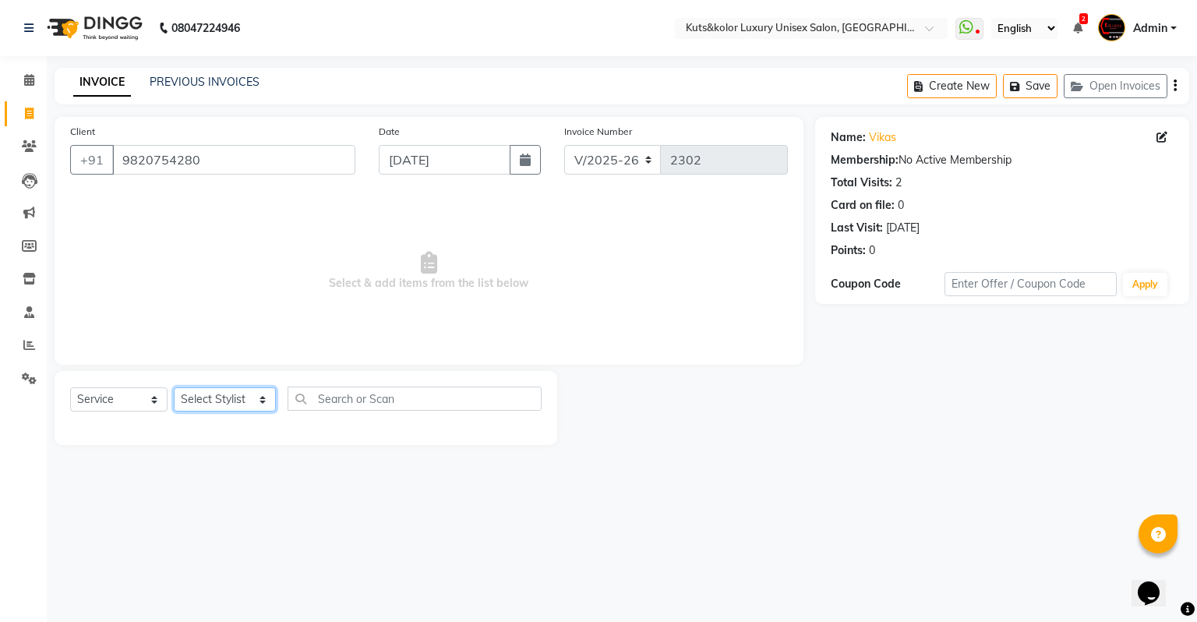
click at [200, 399] on select "Select Stylist [PERSON_NAME] [PERSON_NAME] [PERSON_NAME] [PERSON_NAME] [PERSON_…" at bounding box center [225, 399] width 102 height 24
select select "22556"
click at [174, 388] on select "Select Stylist [PERSON_NAME] [PERSON_NAME] [PERSON_NAME] [PERSON_NAME] [PERSON_…" at bounding box center [225, 399] width 102 height 24
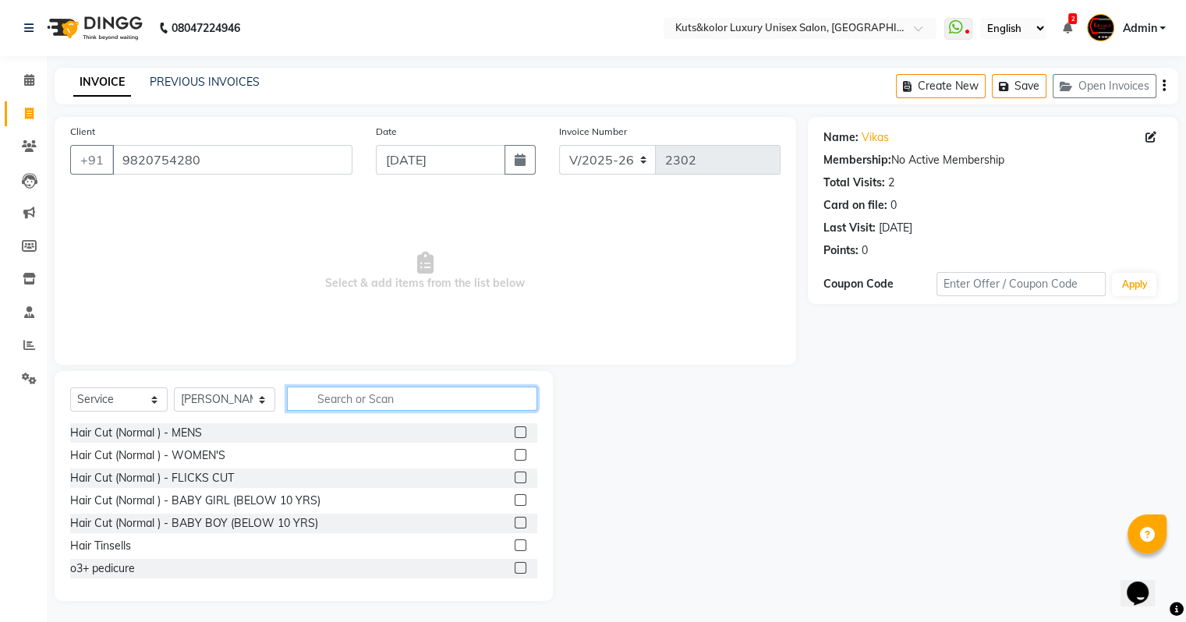
click at [355, 405] on input "text" at bounding box center [412, 399] width 250 height 24
type input "hai"
click at [515, 432] on label at bounding box center [521, 432] width 12 height 12
click at [515, 432] on input "checkbox" at bounding box center [520, 433] width 10 height 10
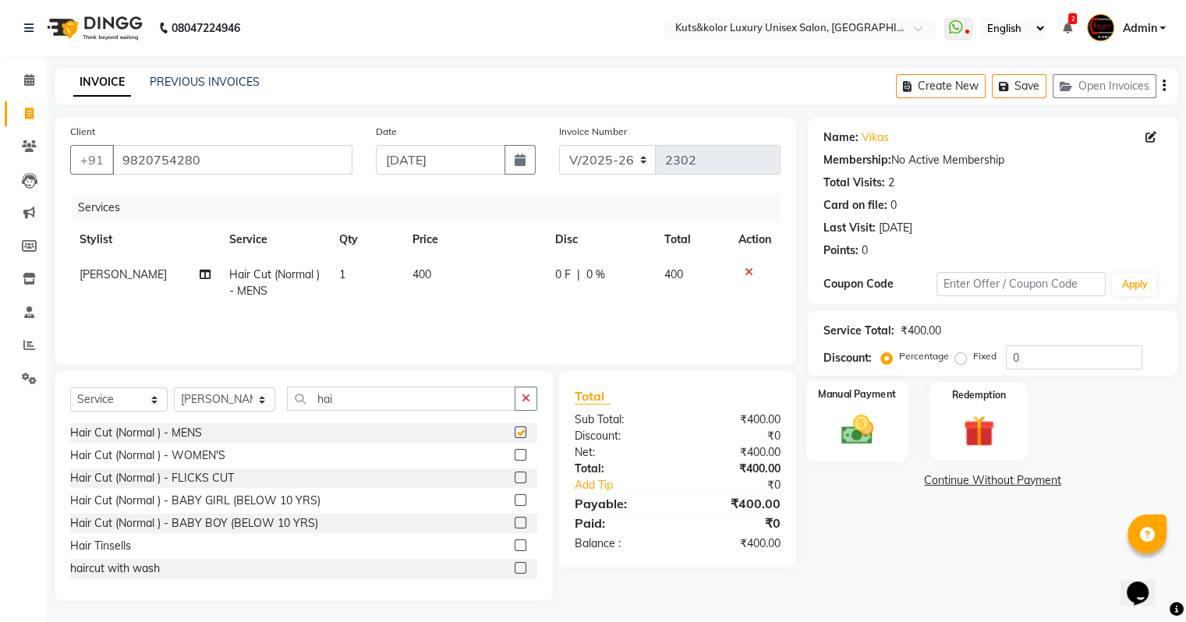
checkbox input "false"
click at [842, 440] on img at bounding box center [856, 430] width 52 height 37
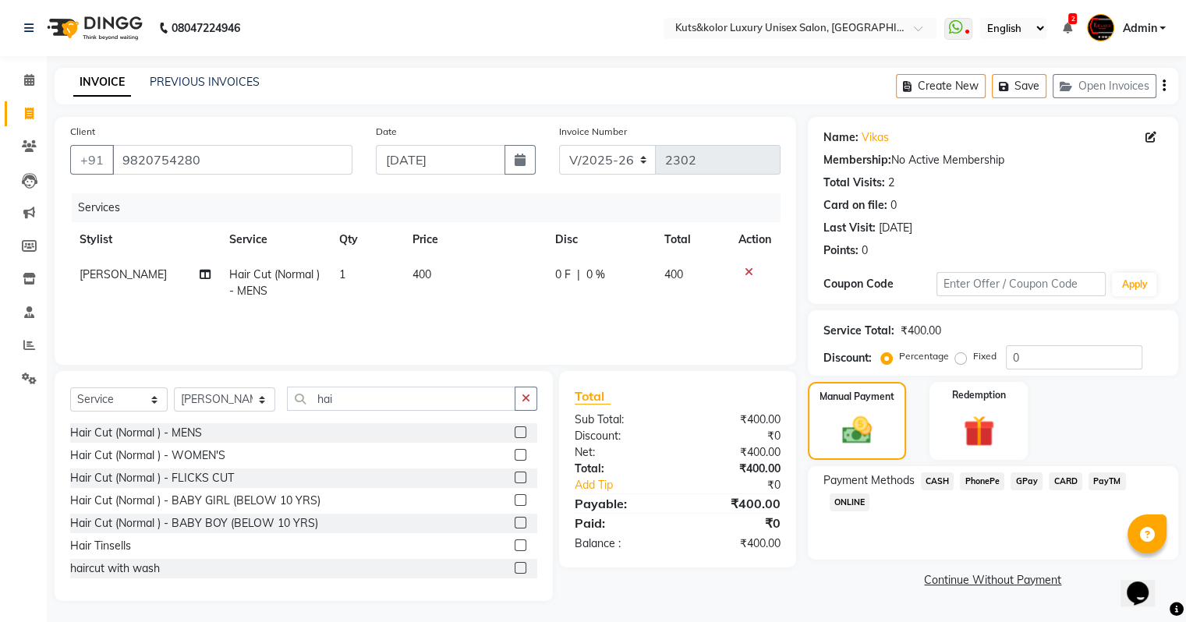
click at [942, 479] on span "CASH" at bounding box center [938, 481] width 34 height 18
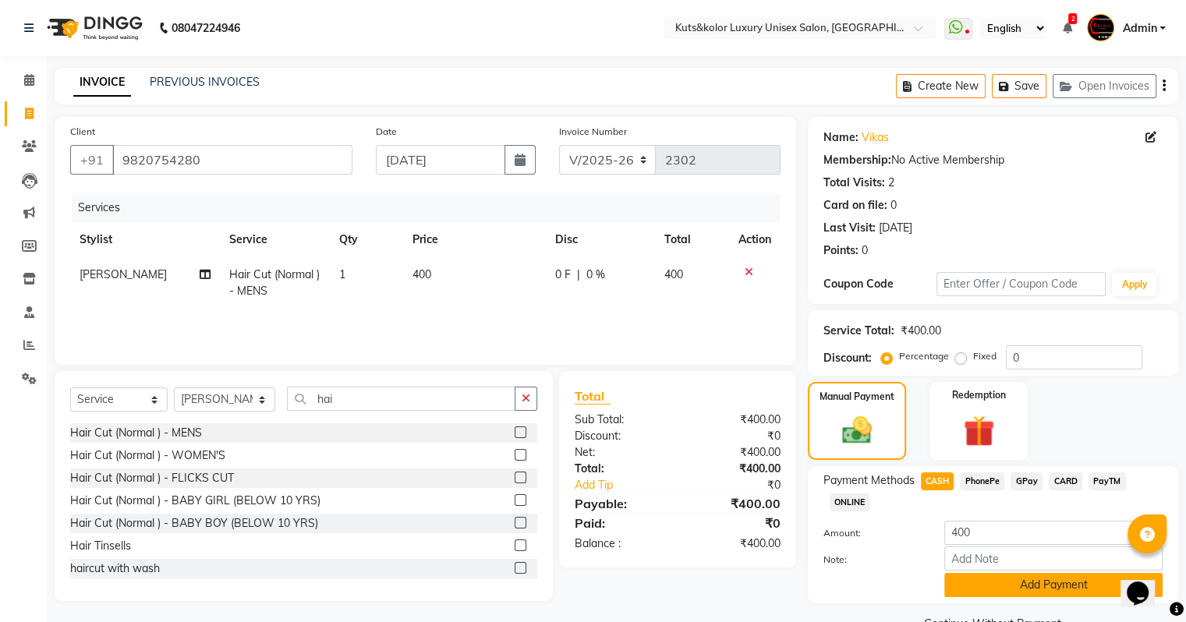
click at [1004, 584] on button "Add Payment" at bounding box center [1053, 585] width 218 height 24
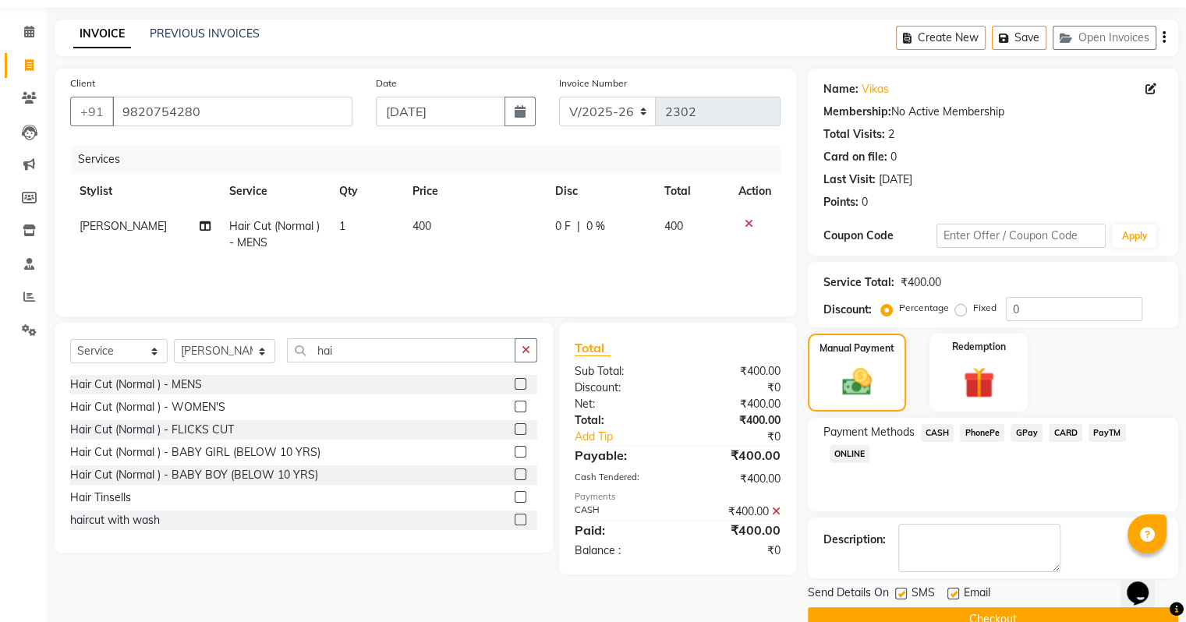
scroll to position [80, 0]
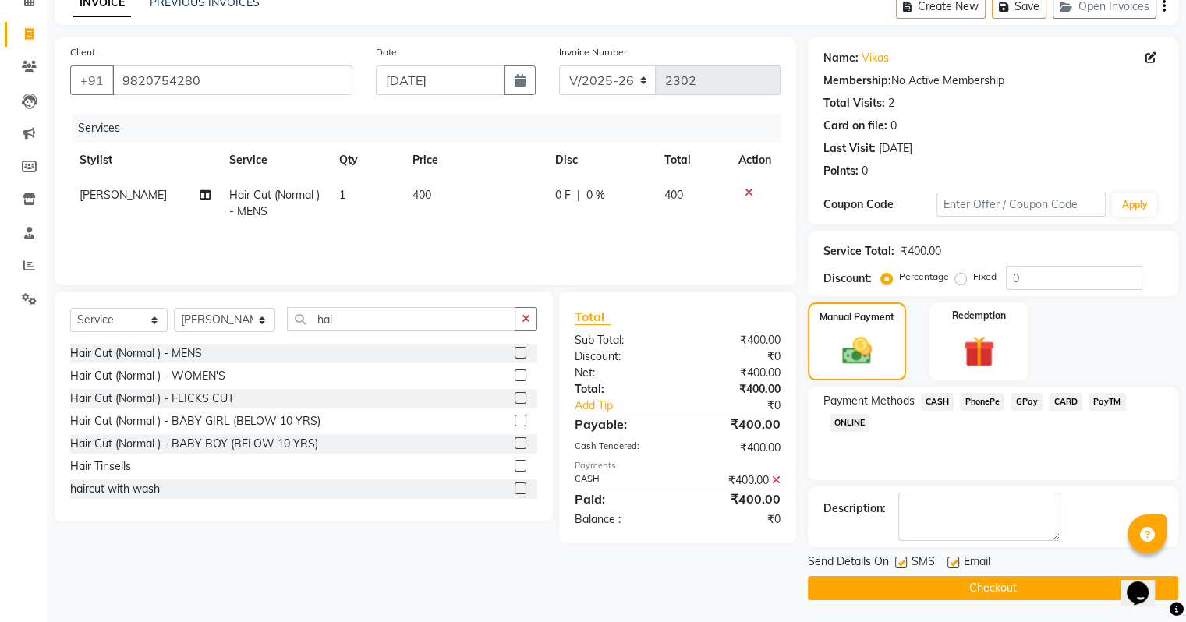
click at [900, 560] on label at bounding box center [901, 563] width 12 height 12
click at [900, 560] on input "checkbox" at bounding box center [900, 563] width 10 height 10
checkbox input "false"
click at [904, 584] on button "Checkout" at bounding box center [993, 588] width 370 height 24
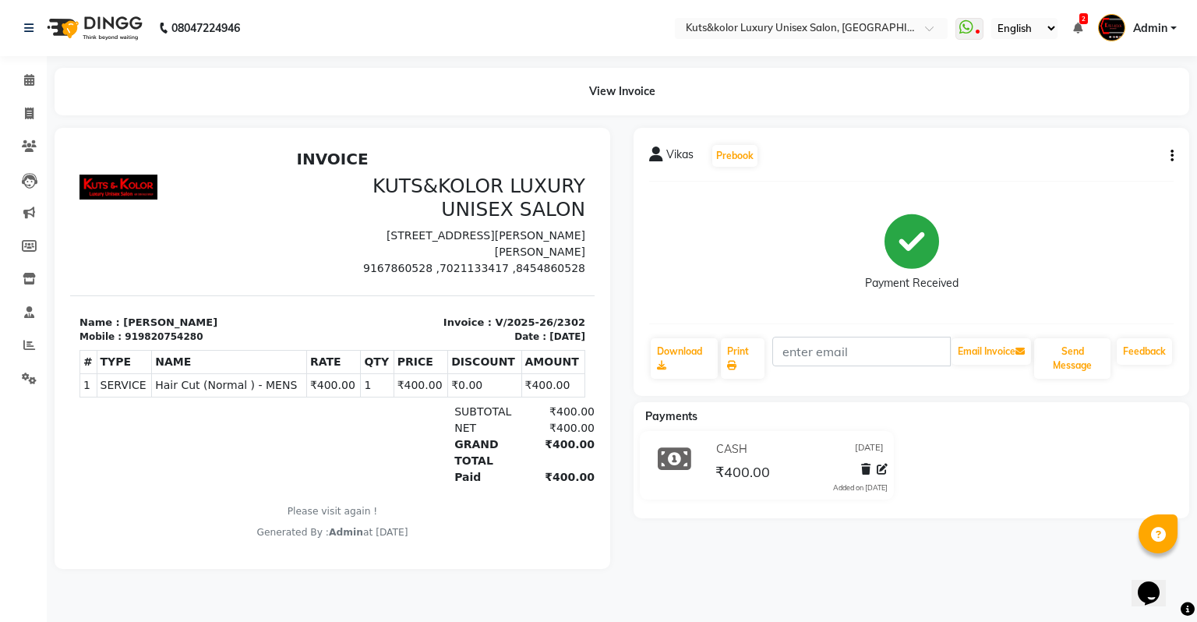
click at [904, 584] on main "View Invoice Vikas Prebook Payment Received Download Print Email Invoice Send M…" at bounding box center [622, 330] width 1151 height 525
